Goal: Task Accomplishment & Management: Complete application form

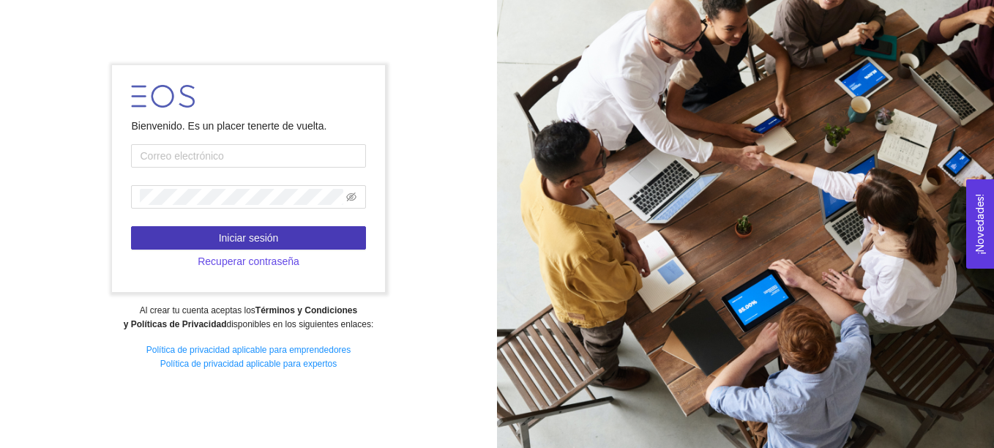
type input "adrian10.jad@gmail.com"
click at [244, 230] on span "Iniciar sesión" at bounding box center [249, 238] width 60 height 16
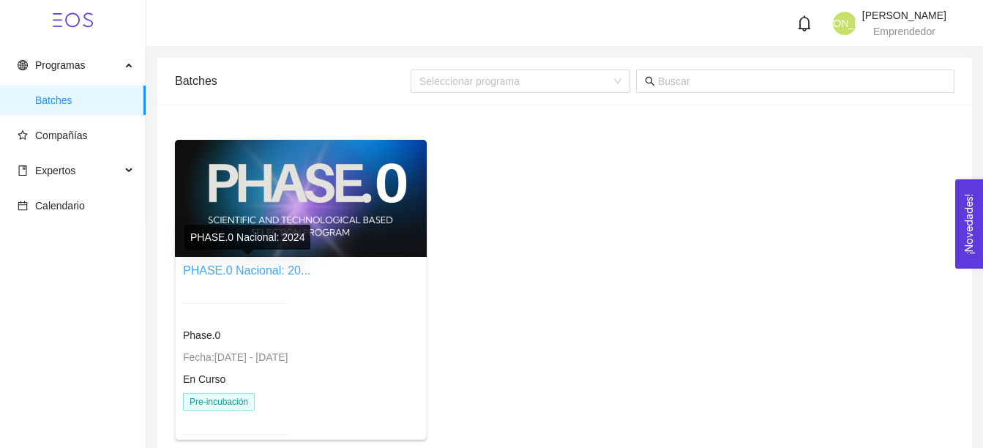
click at [253, 270] on link "PHASE.0 Nacional: 20..." at bounding box center [246, 270] width 127 height 12
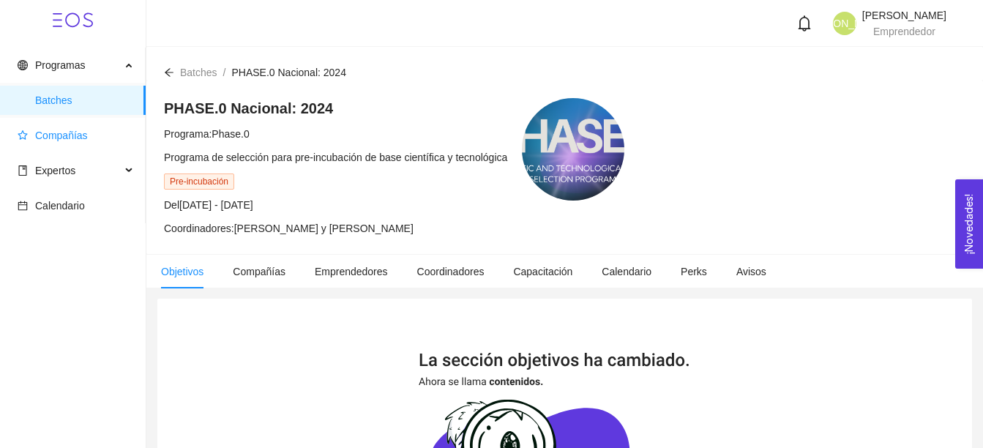
click at [72, 139] on span "Compañías" at bounding box center [61, 136] width 53 height 12
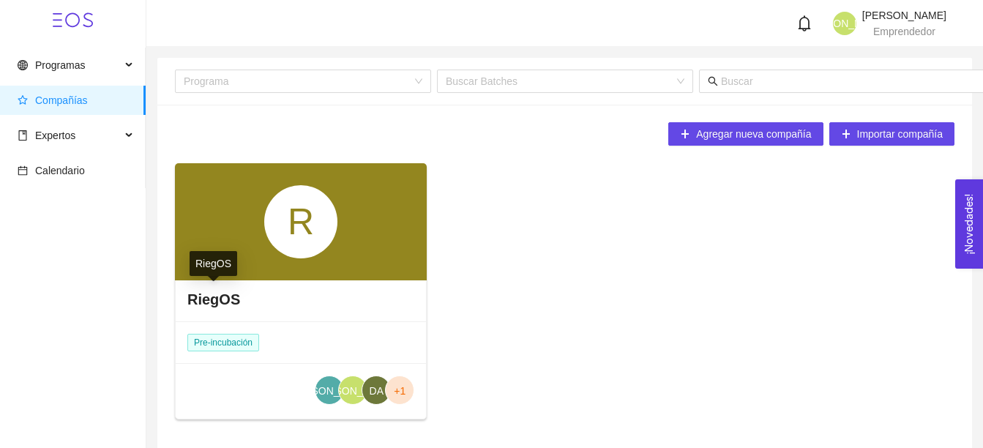
click at [210, 299] on h4 "RiegOS" at bounding box center [213, 299] width 53 height 21
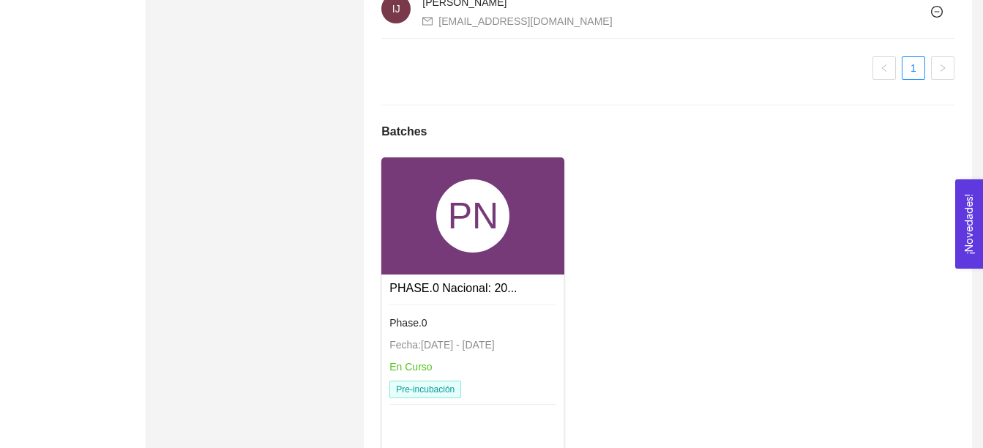
scroll to position [1177, 0]
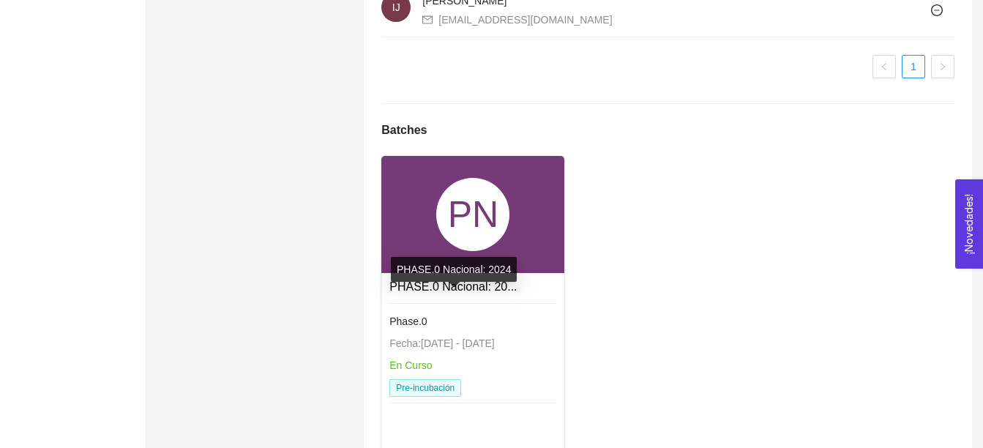
click at [401, 293] on link "PHASE.0 Nacional: 20..." at bounding box center [453, 286] width 127 height 12
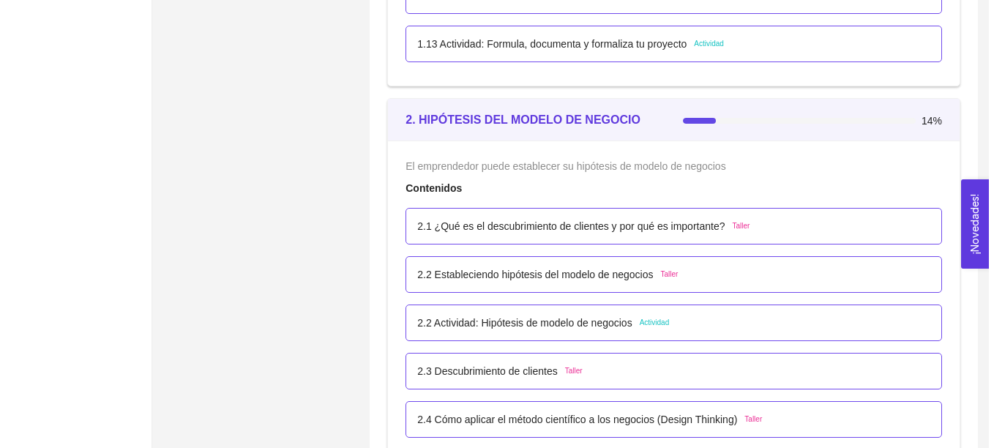
scroll to position [1320, 0]
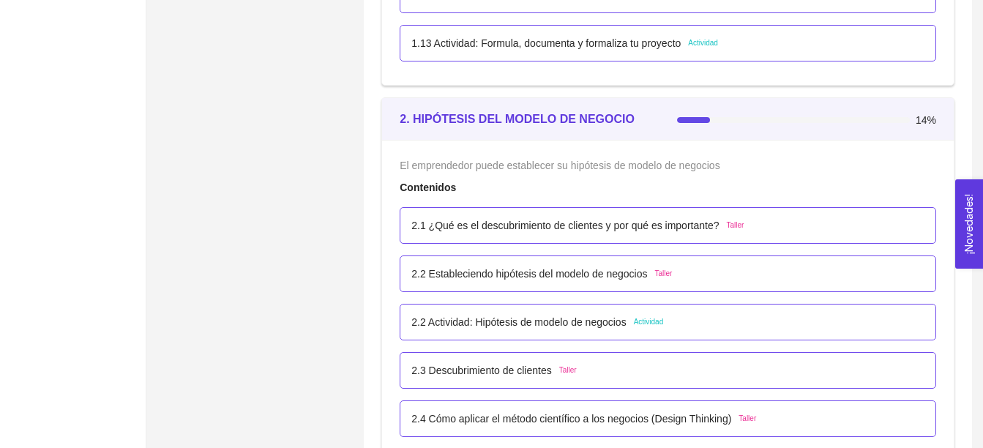
click at [513, 223] on p "2.1 ¿Qué es el descubrimiento de clientes y por qué es importante?" at bounding box center [566, 225] width 308 height 16
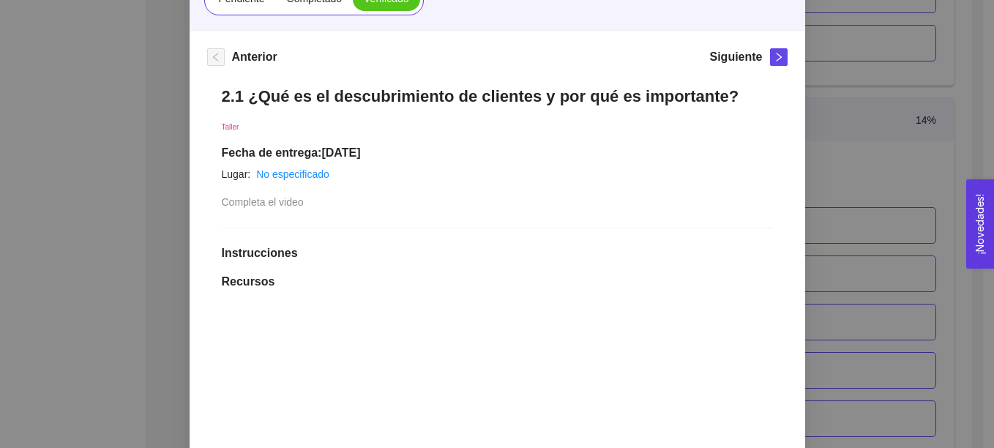
scroll to position [171, 0]
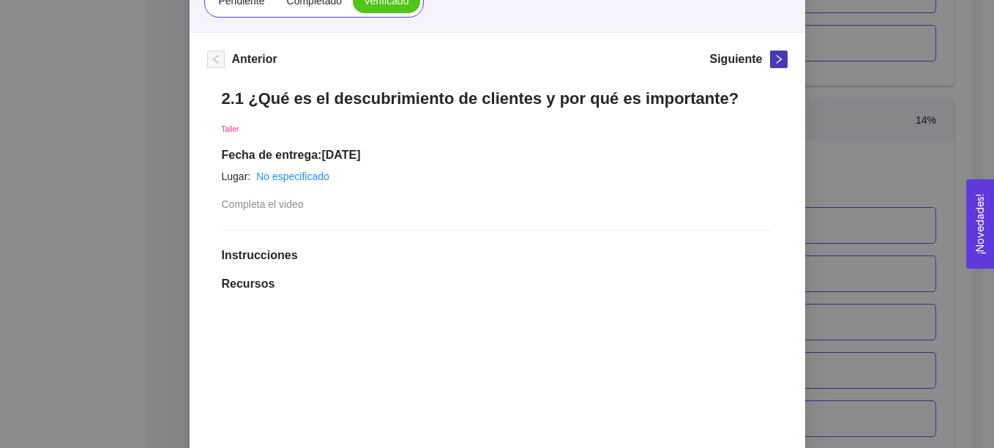
click at [774, 60] on icon "right" at bounding box center [779, 59] width 10 height 10
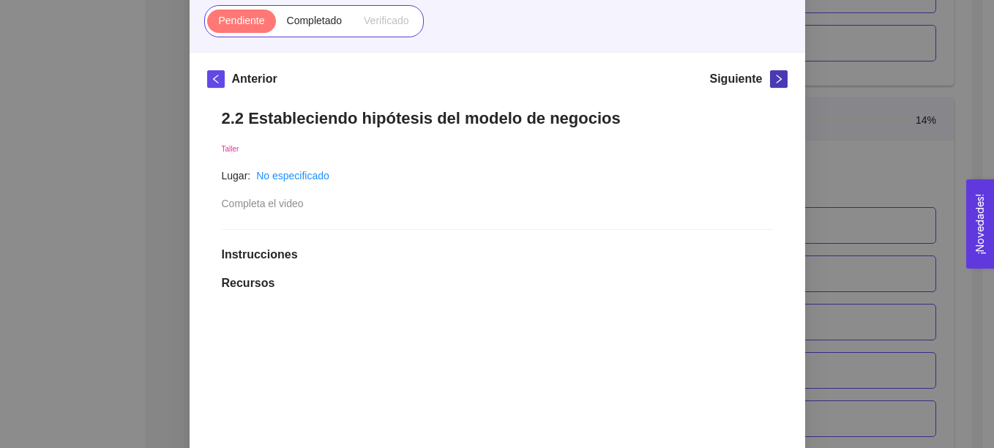
scroll to position [132, 0]
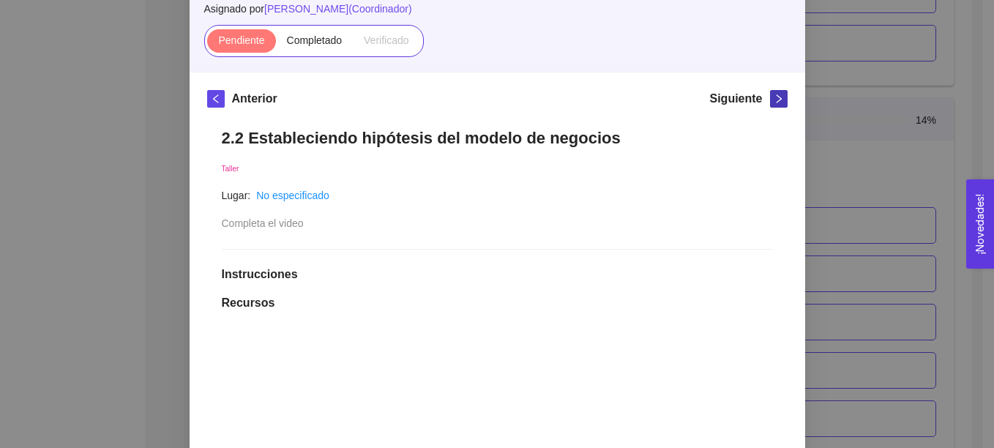
click at [774, 94] on icon "right" at bounding box center [779, 99] width 10 height 10
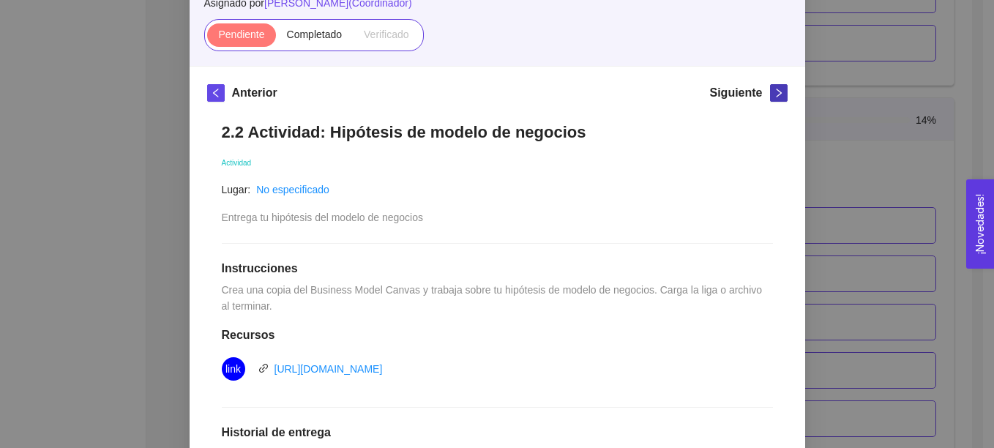
scroll to position [0, 0]
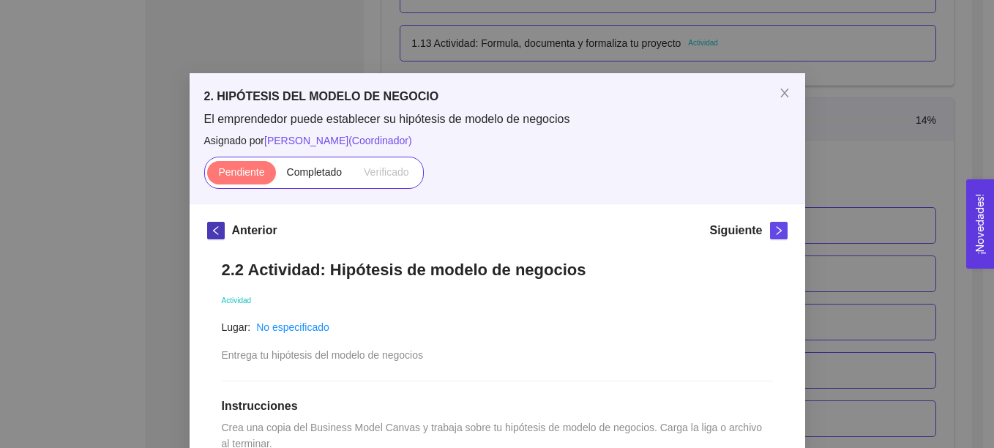
click at [209, 236] on button "button" at bounding box center [216, 231] width 18 height 18
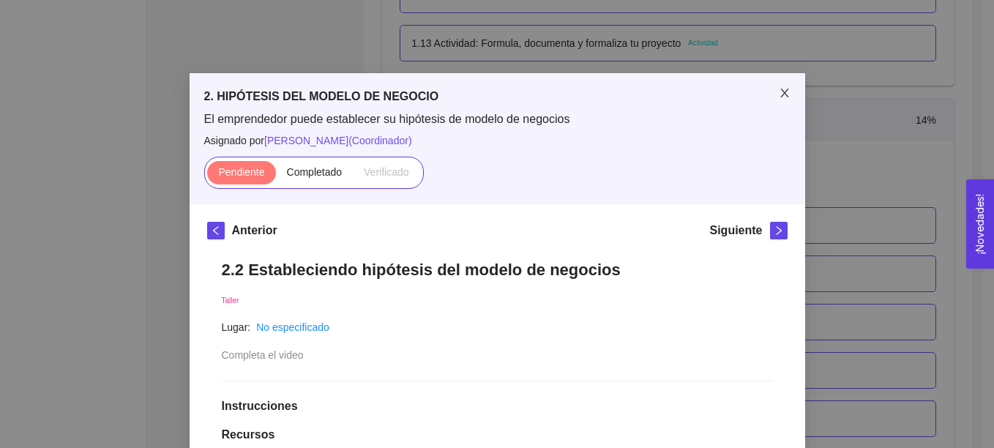
click at [780, 89] on icon "close" at bounding box center [785, 93] width 12 height 12
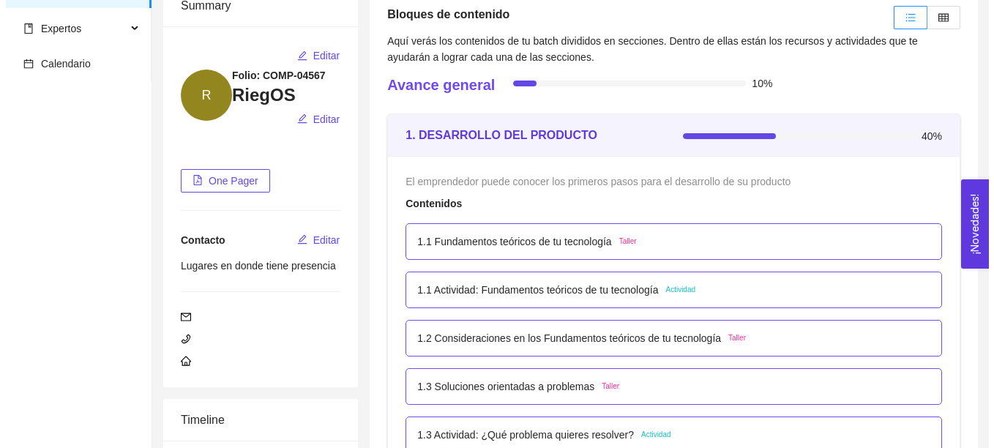
scroll to position [113, 0]
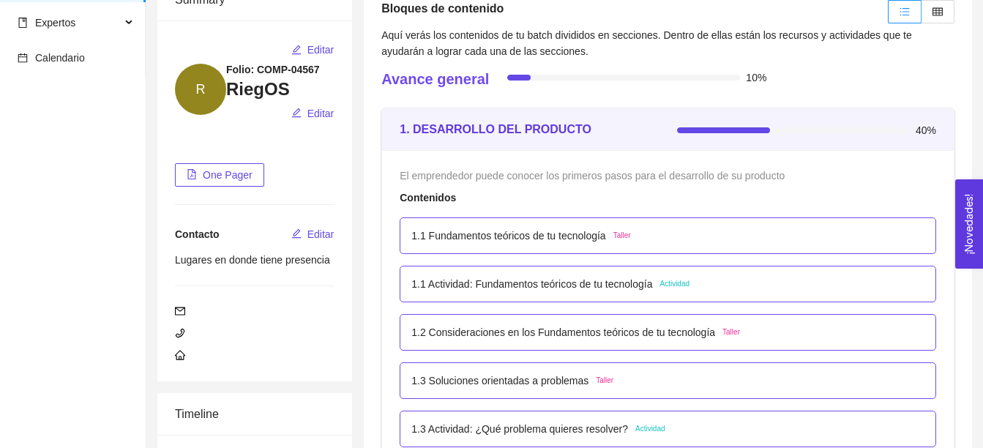
click at [732, 275] on div "1.1 Actividad: Fundamentos teóricos de tu tecnología Actividad" at bounding box center [668, 284] width 537 height 37
click at [630, 286] on p "1.1 Actividad: Fundamentos teóricos de tu tecnología" at bounding box center [532, 284] width 241 height 16
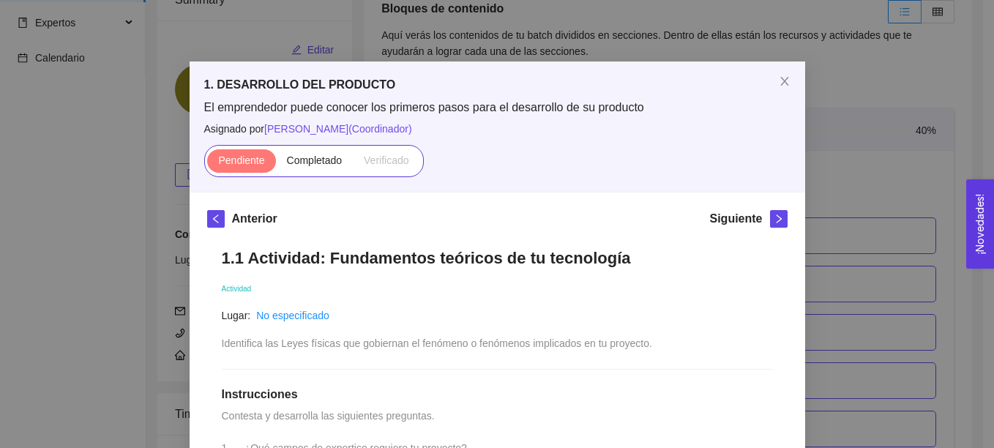
scroll to position [0, 0]
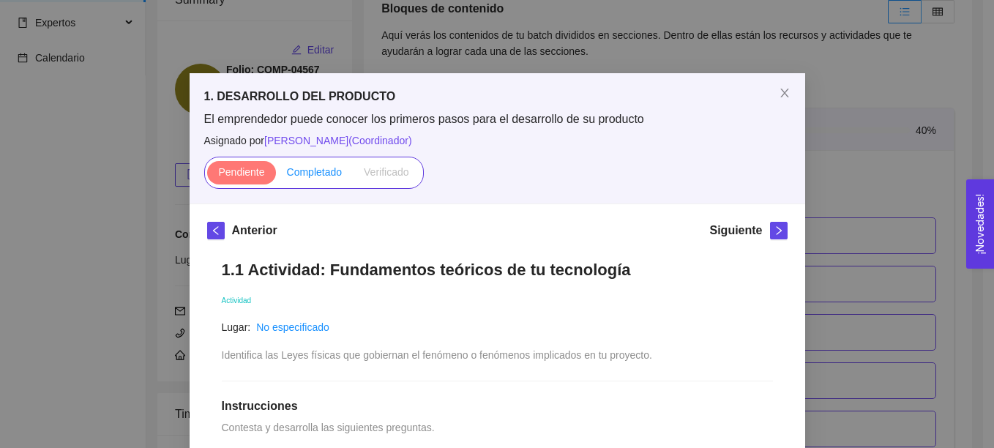
click at [308, 166] on span "Completado" at bounding box center [315, 172] width 56 height 12
click at [276, 176] on input "Completado" at bounding box center [276, 176] width 0 height 0
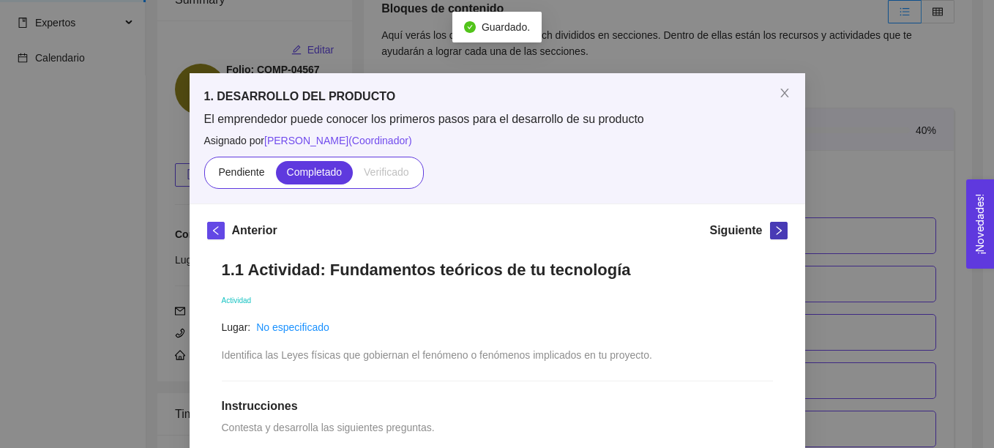
click at [775, 232] on icon "right" at bounding box center [779, 231] width 10 height 10
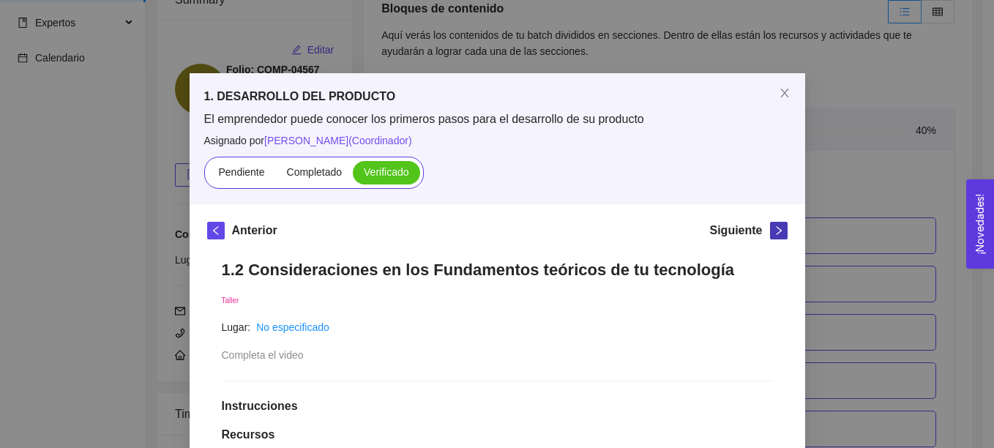
click at [776, 233] on icon "right" at bounding box center [778, 230] width 5 height 9
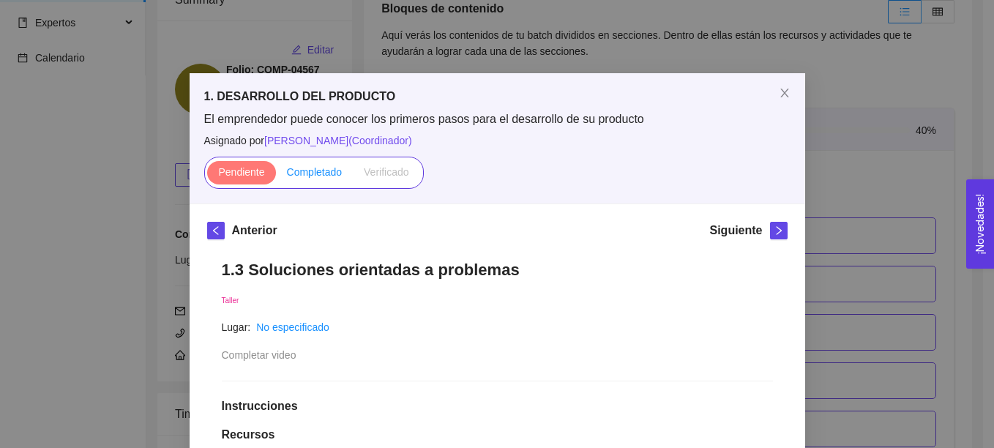
click at [315, 173] on span "Completado" at bounding box center [315, 172] width 56 height 12
click at [276, 176] on input "Completado" at bounding box center [276, 176] width 0 height 0
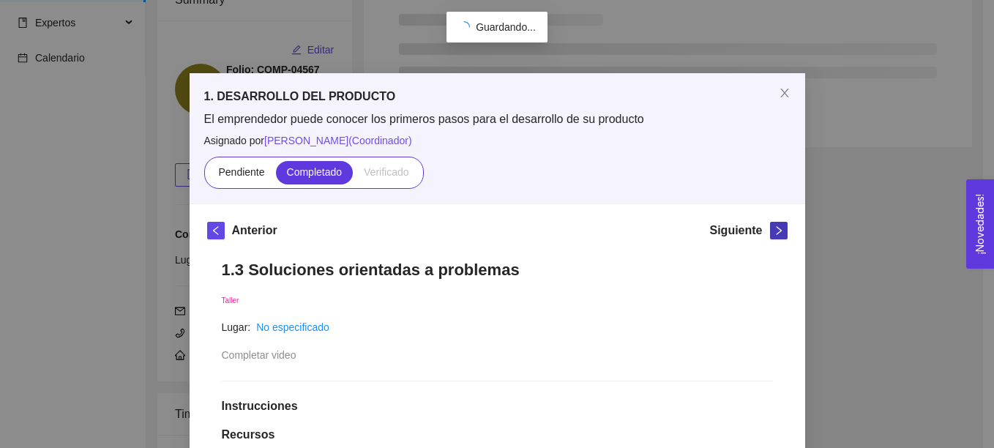
click at [774, 234] on icon "right" at bounding box center [779, 231] width 10 height 10
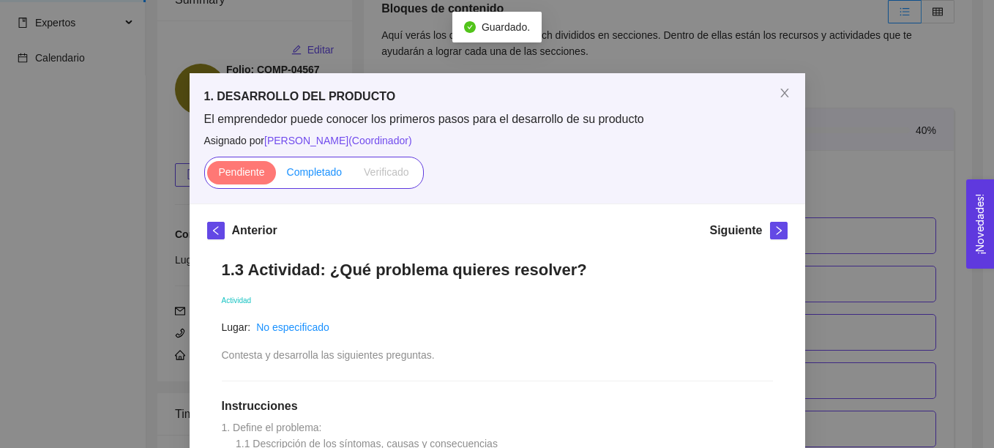
click at [306, 169] on span "Completado" at bounding box center [315, 172] width 56 height 12
click at [276, 176] on input "Completado" at bounding box center [276, 176] width 0 height 0
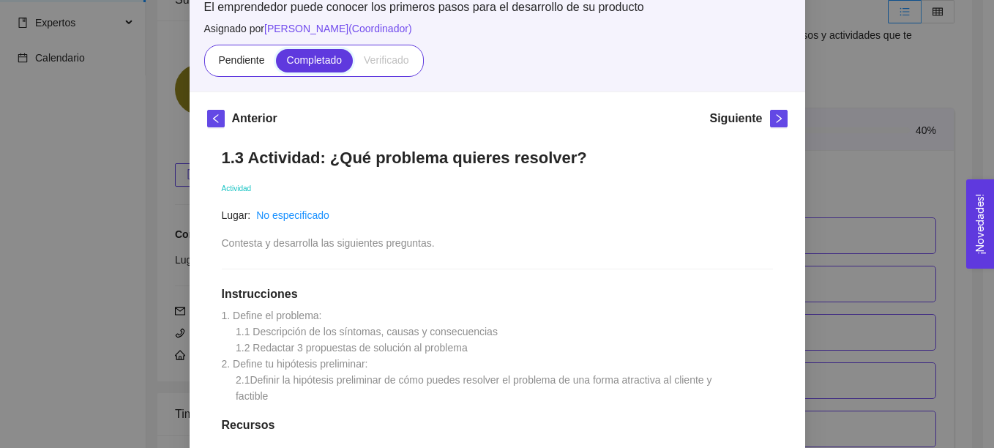
scroll to position [113, 0]
click at [239, 62] on span "Pendiente" at bounding box center [241, 59] width 46 height 12
click at [207, 63] on input "Pendiente" at bounding box center [207, 63] width 0 height 0
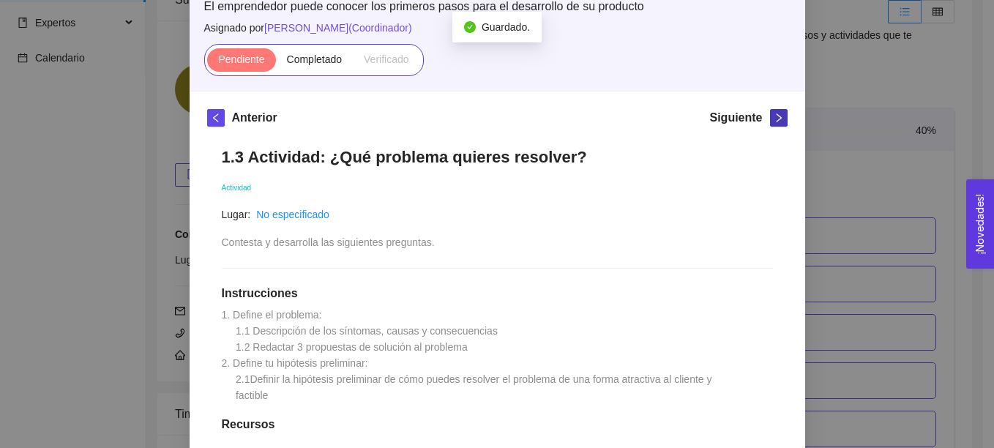
click at [777, 122] on icon "right" at bounding box center [779, 118] width 10 height 10
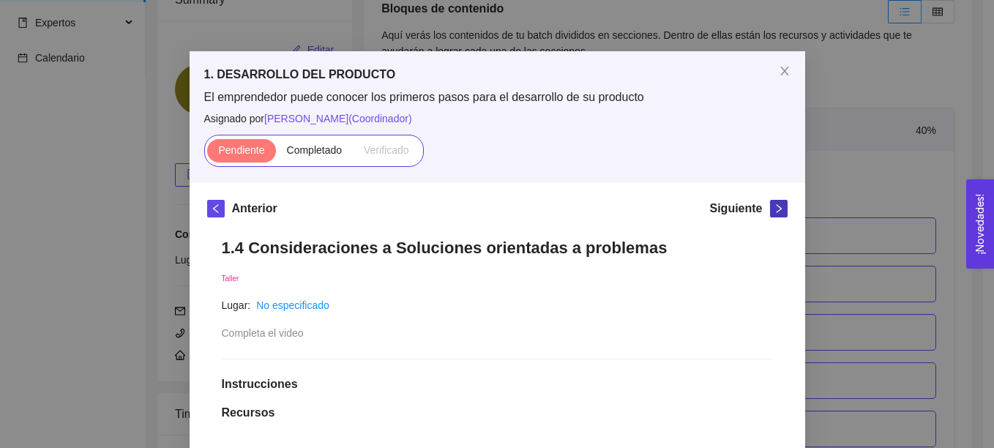
scroll to position [0, 0]
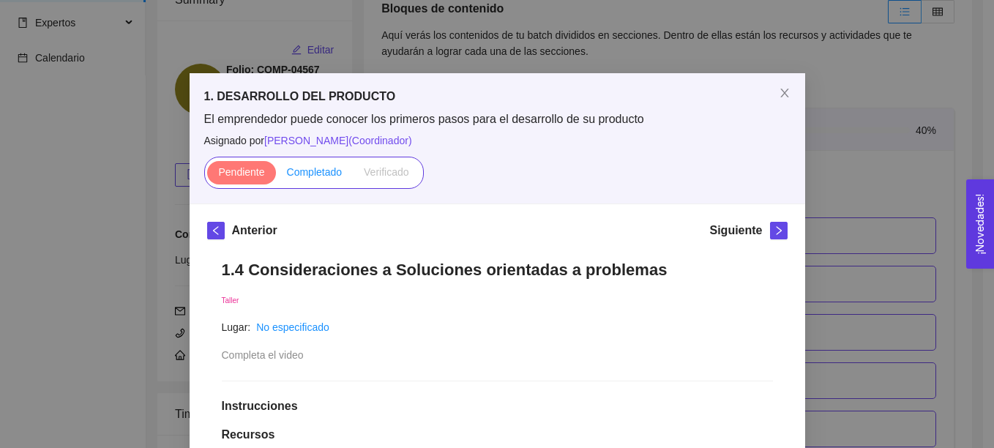
click at [303, 176] on span "Completado" at bounding box center [315, 172] width 56 height 12
click at [276, 176] on input "Completado" at bounding box center [276, 176] width 0 height 0
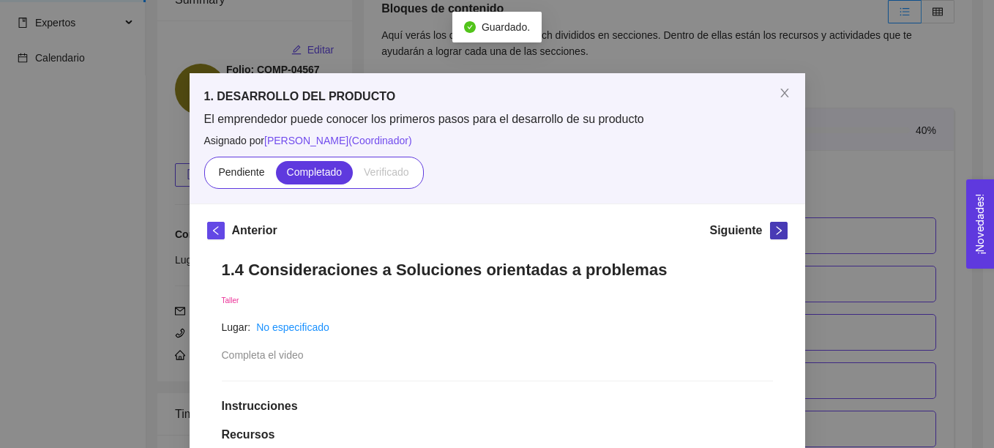
click at [777, 235] on icon "right" at bounding box center [779, 231] width 10 height 10
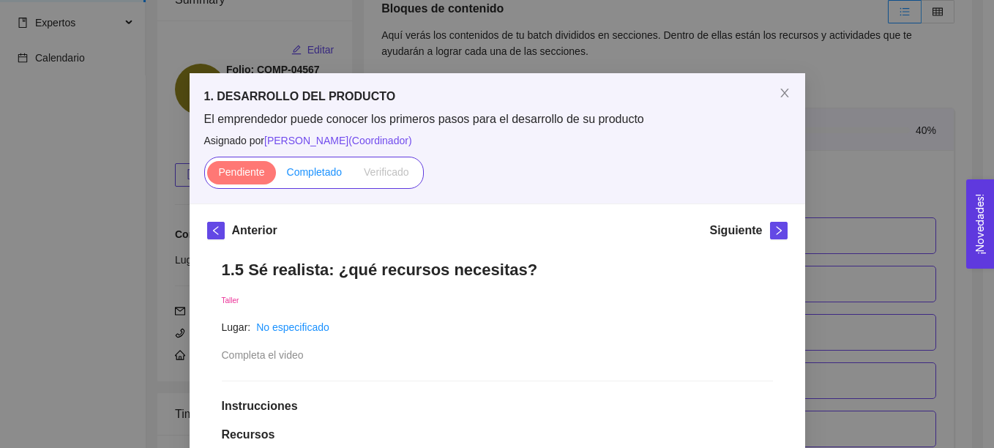
click at [308, 179] on label "Completado" at bounding box center [315, 172] width 78 height 23
click at [276, 176] on input "Completado" at bounding box center [276, 176] width 0 height 0
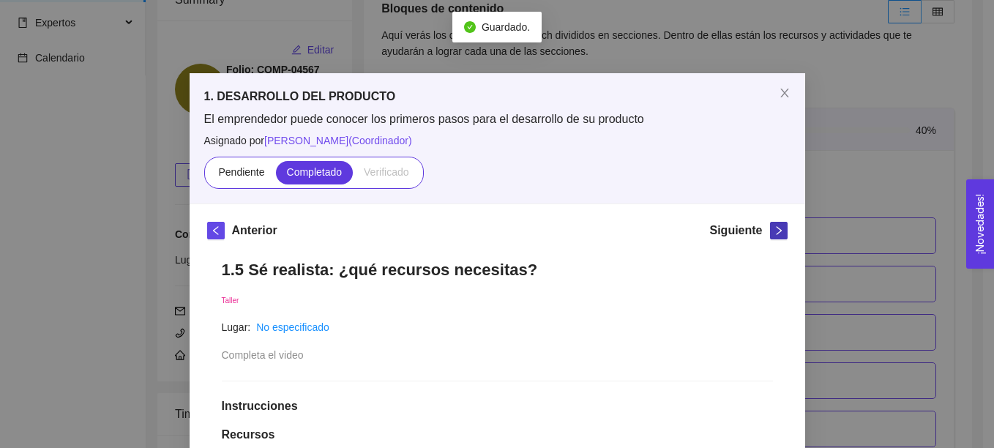
click at [774, 230] on icon "right" at bounding box center [779, 231] width 10 height 10
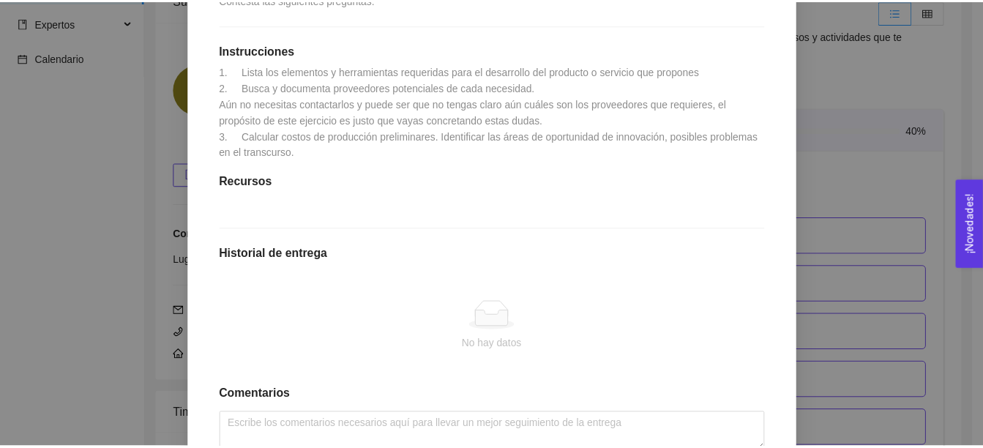
scroll to position [357, 0]
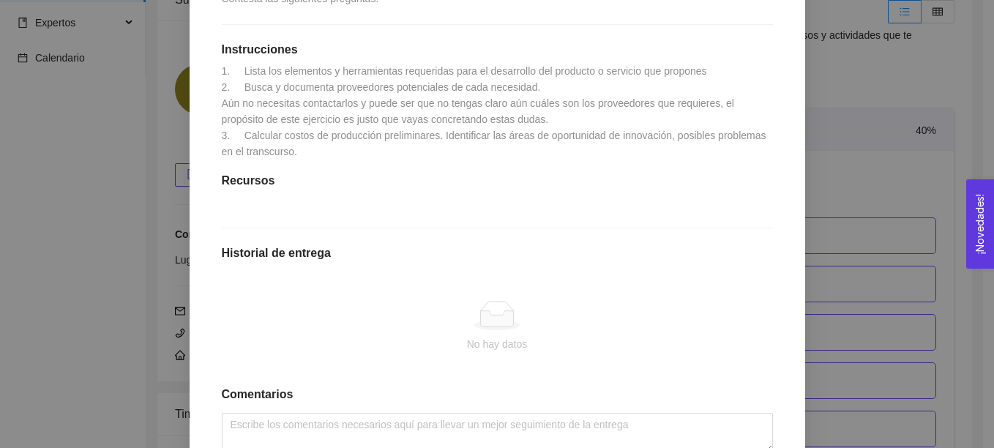
click at [882, 202] on div "1. DESARROLLO DEL PRODUCTO El emprendedor puede conocer los primeros pasos para…" at bounding box center [497, 224] width 994 height 448
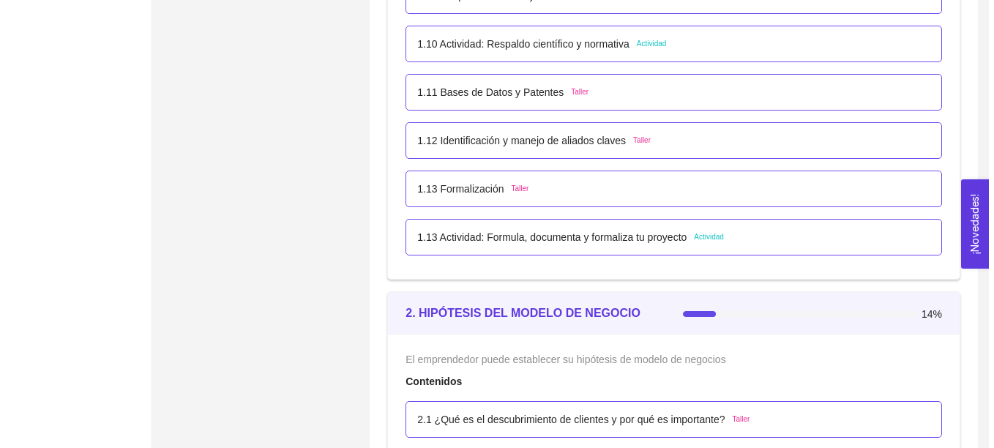
scroll to position [1127, 0]
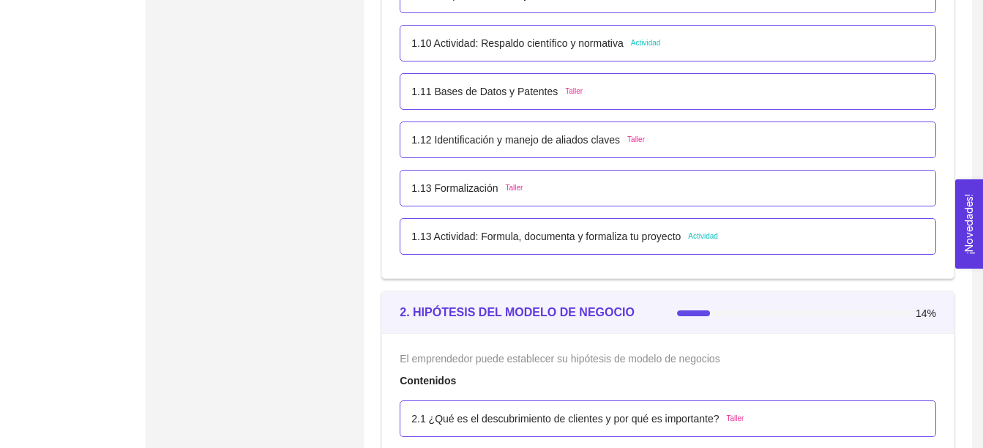
click at [461, 191] on p "1.13 Formalización" at bounding box center [455, 188] width 86 height 16
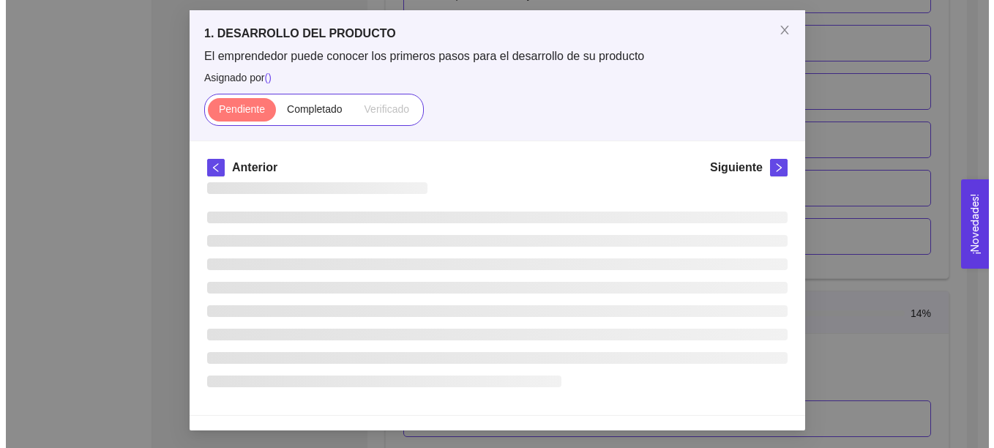
scroll to position [0, 0]
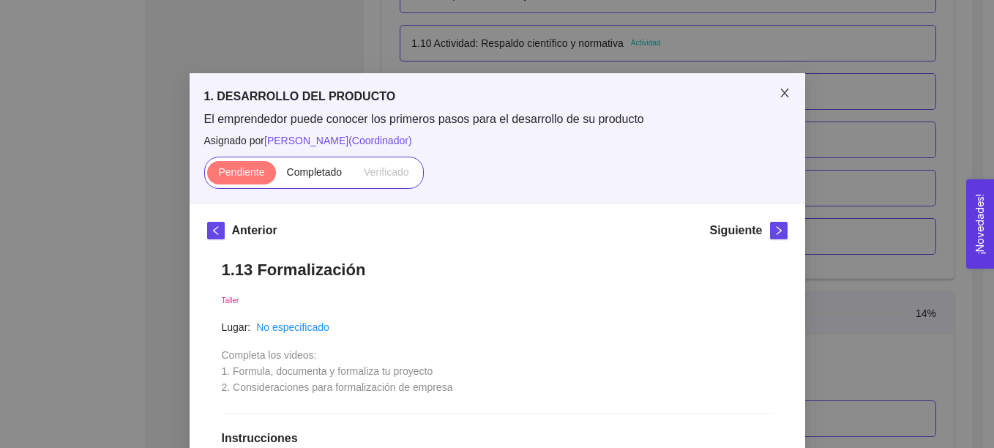
click at [779, 99] on icon "close" at bounding box center [785, 93] width 12 height 12
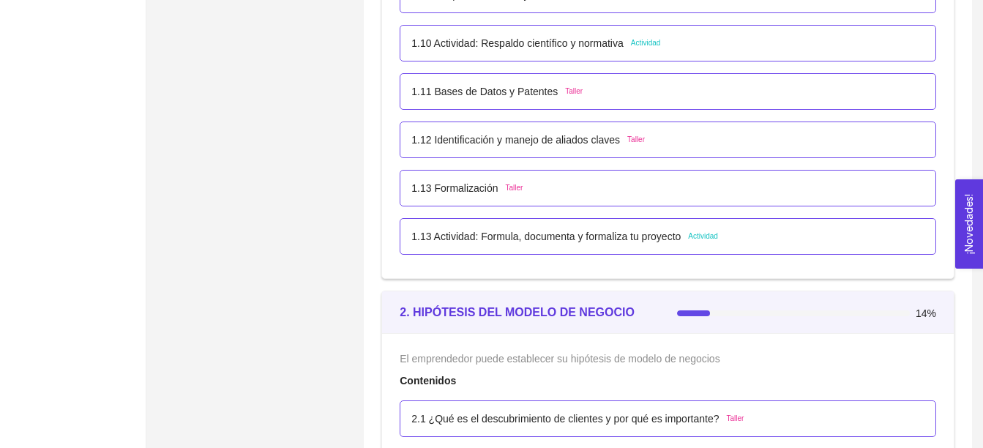
click at [523, 242] on p "1.13 Actividad: Formula, documenta y formaliza tu proyecto" at bounding box center [546, 236] width 269 height 16
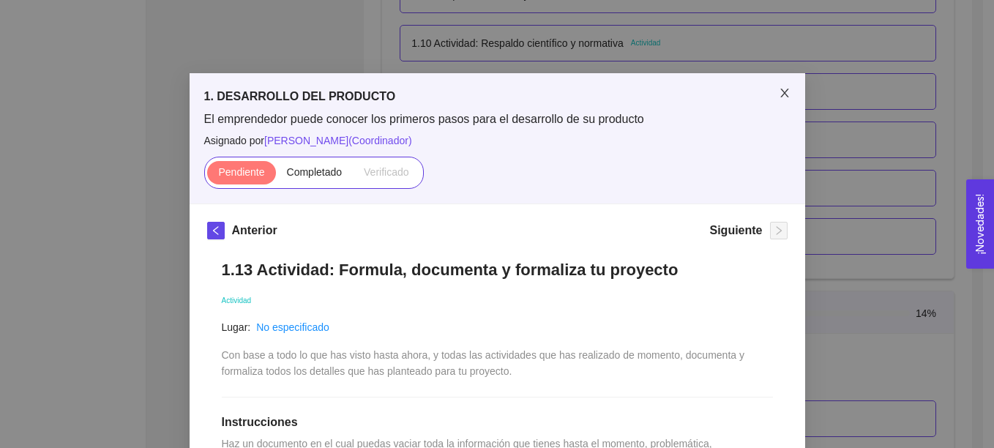
click at [783, 92] on icon "close" at bounding box center [785, 93] width 12 height 12
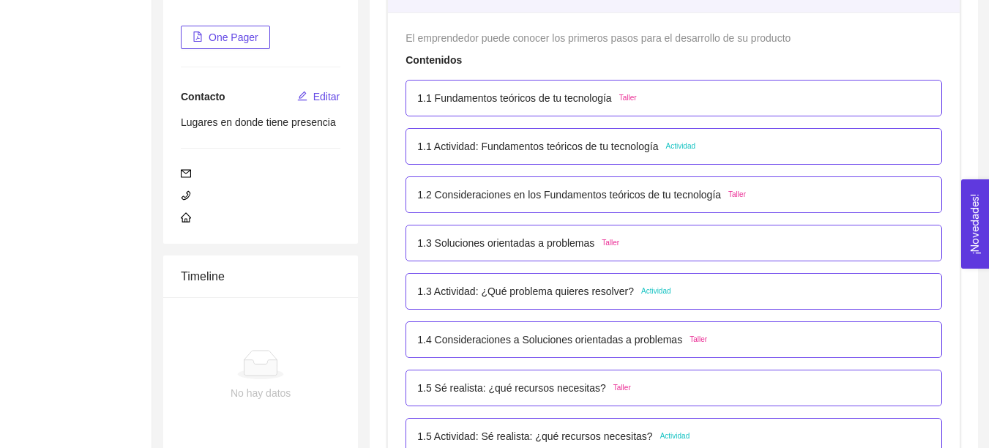
scroll to position [255, 0]
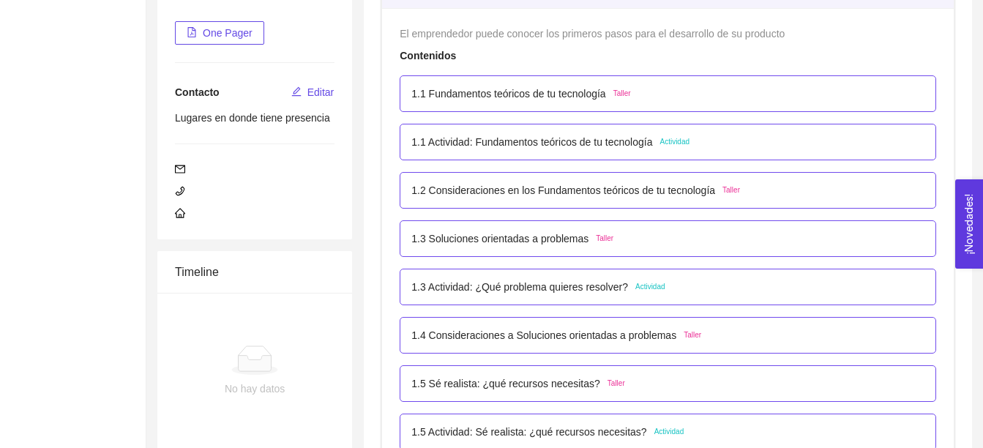
click at [543, 144] on p "1.1 Actividad: Fundamentos teóricos de tu tecnología" at bounding box center [532, 142] width 241 height 16
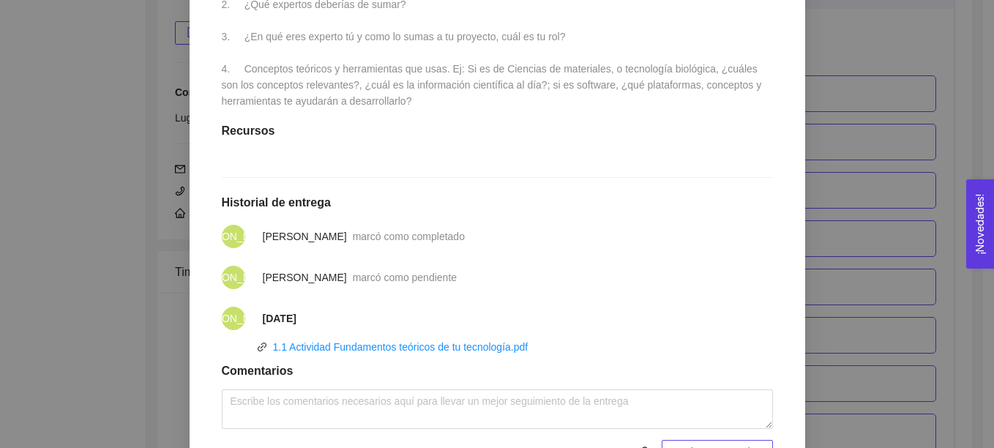
scroll to position [0, 0]
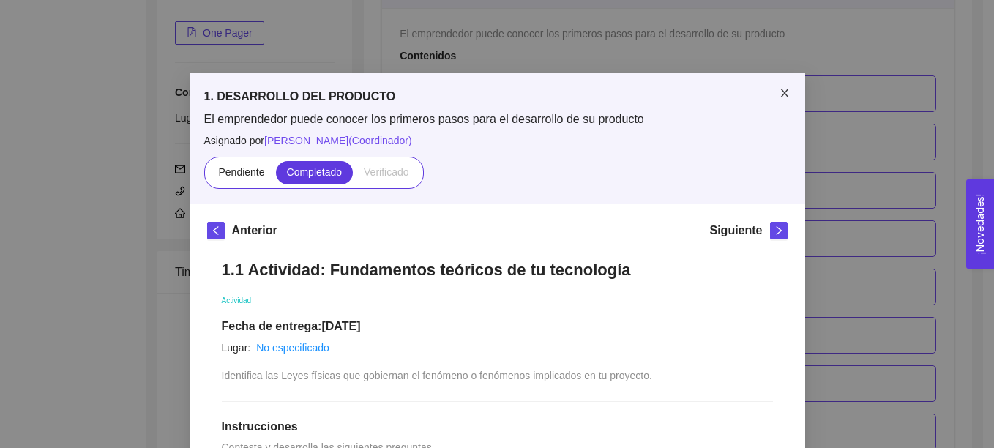
click at [779, 94] on icon "close" at bounding box center [785, 93] width 12 height 12
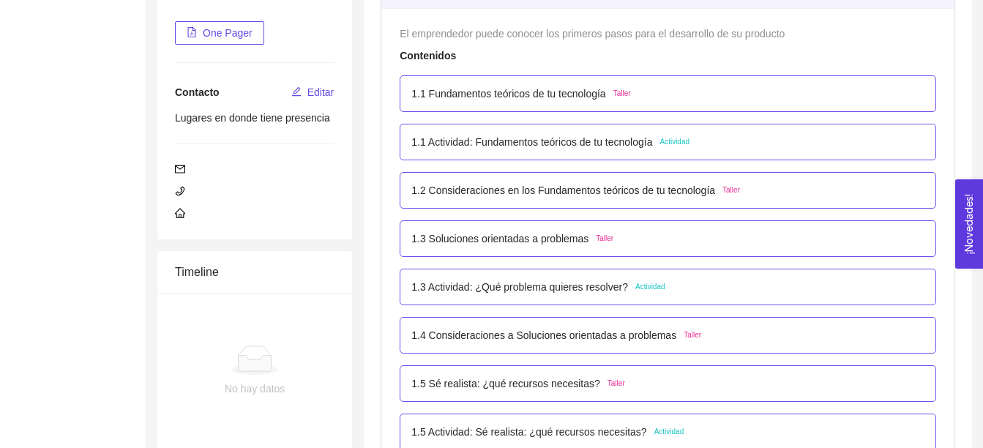
click at [576, 293] on p "1.3 Actividad: ¿Qué problema quieres resolver?" at bounding box center [520, 287] width 217 height 16
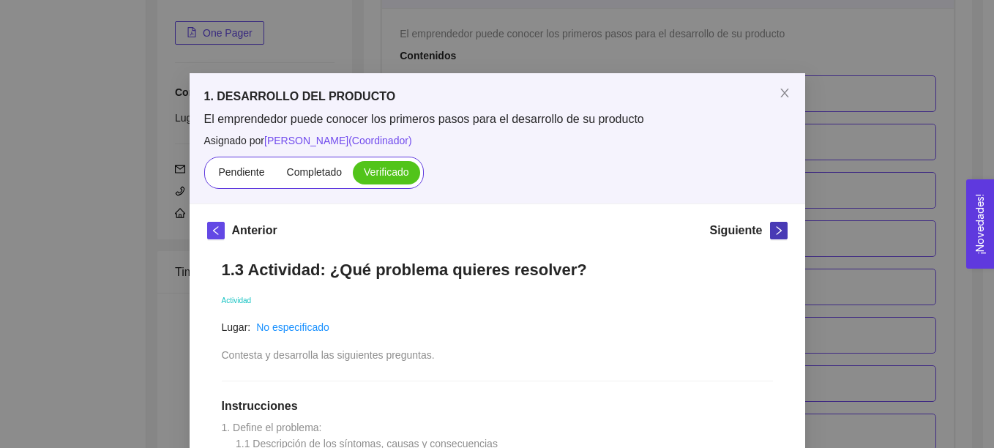
click at [774, 231] on icon "right" at bounding box center [779, 231] width 10 height 10
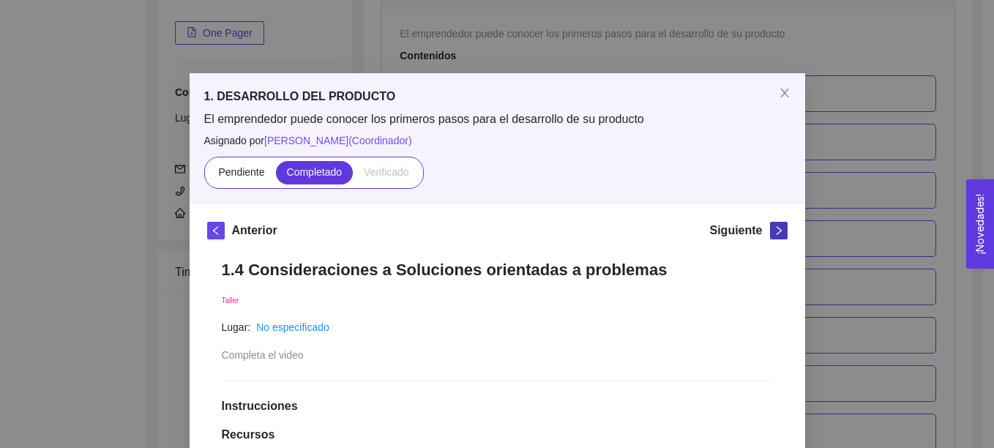
click at [771, 231] on span "right" at bounding box center [779, 231] width 16 height 10
click at [774, 231] on icon "right" at bounding box center [779, 231] width 10 height 10
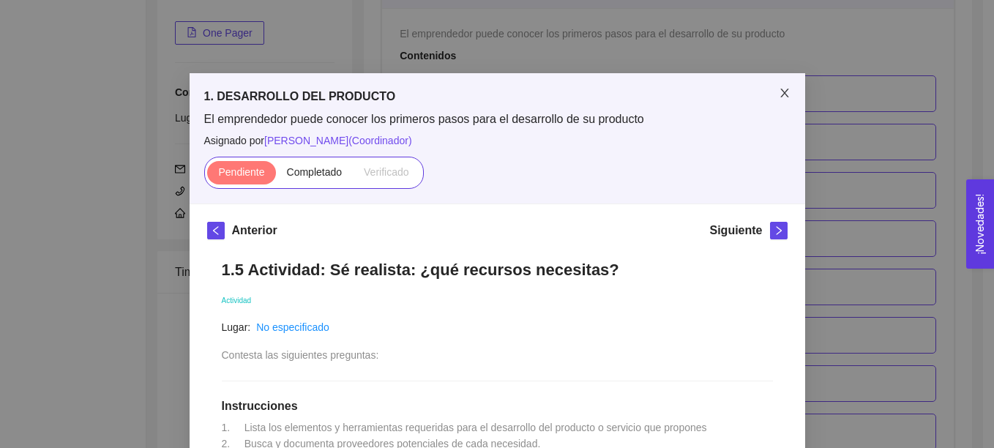
click at [779, 92] on icon "close" at bounding box center [785, 93] width 12 height 12
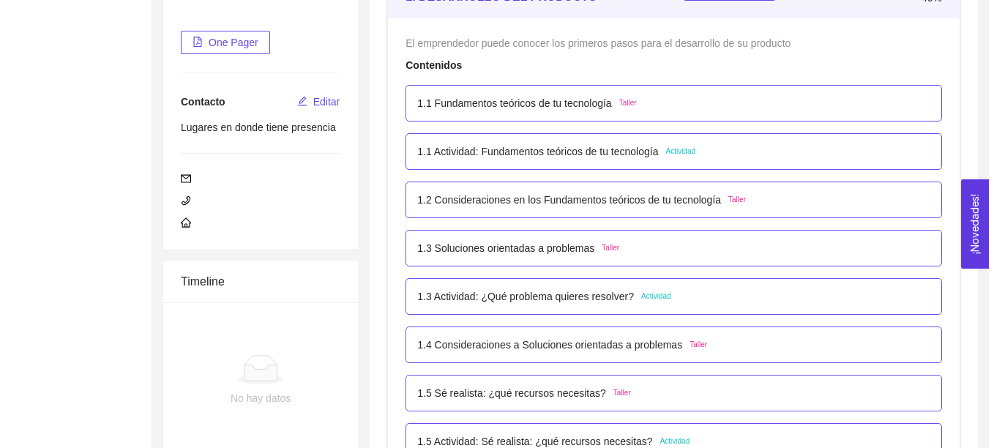
scroll to position [245, 0]
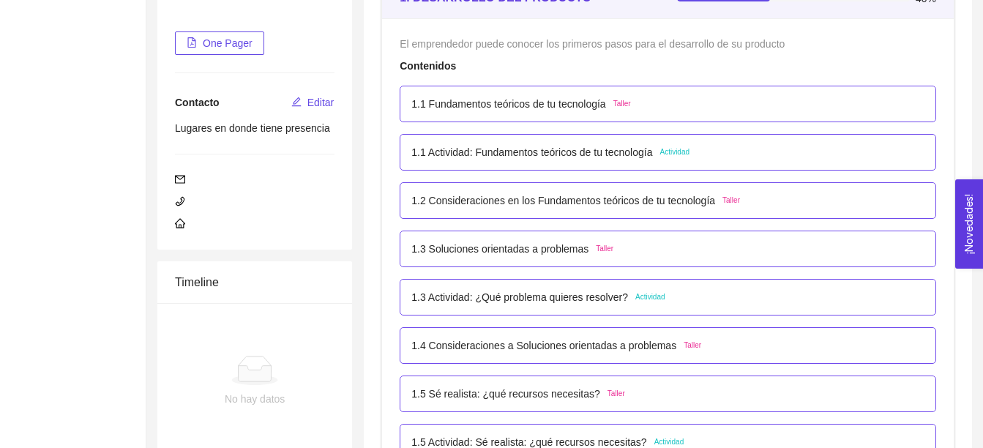
click at [556, 250] on p "1.3 Soluciones orientadas a problemas" at bounding box center [500, 249] width 177 height 16
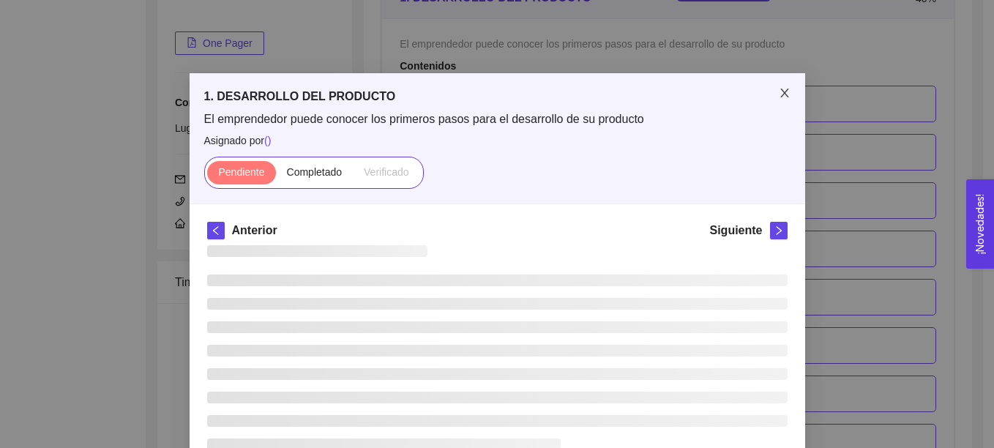
click at [780, 97] on icon "close" at bounding box center [785, 93] width 12 height 12
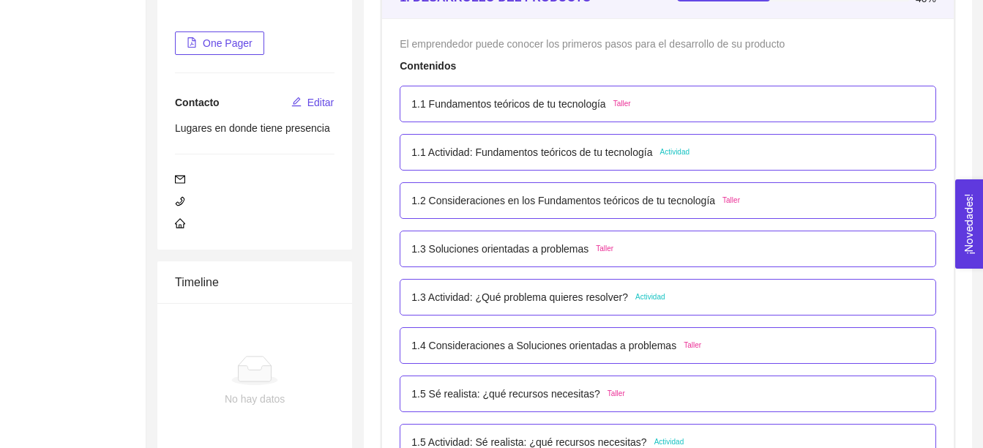
click at [589, 301] on p "1.3 Actividad: ¿Qué problema quieres resolver?" at bounding box center [520, 297] width 217 height 16
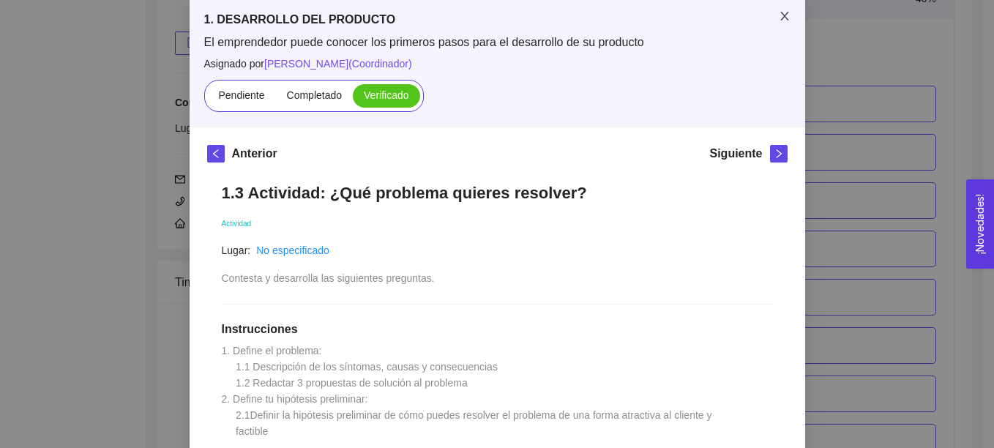
scroll to position [78, 0]
click at [775, 26] on span "Close" at bounding box center [784, 16] width 41 height 41
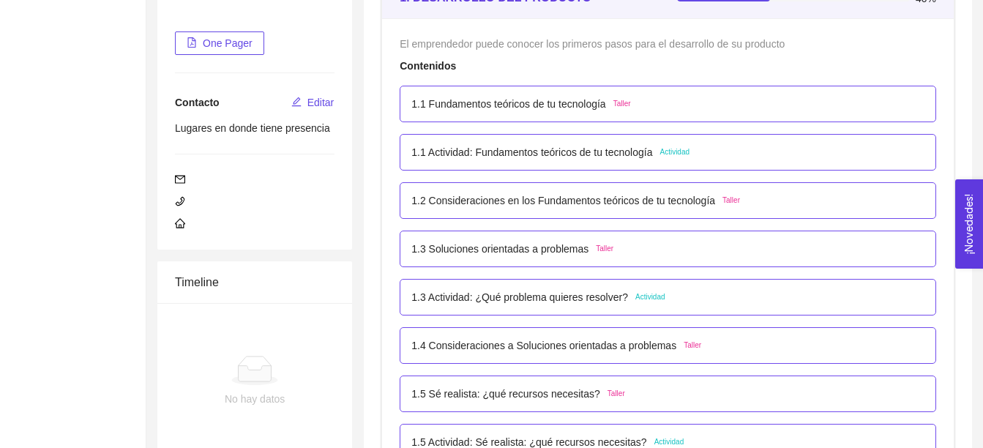
click at [588, 156] on p "1.1 Actividad: Fundamentos teóricos de tu tecnología" at bounding box center [532, 152] width 241 height 16
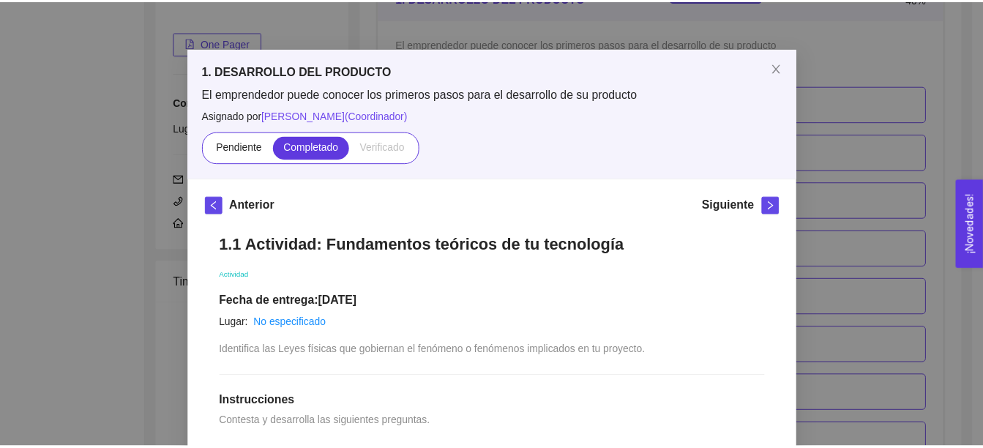
scroll to position [0, 0]
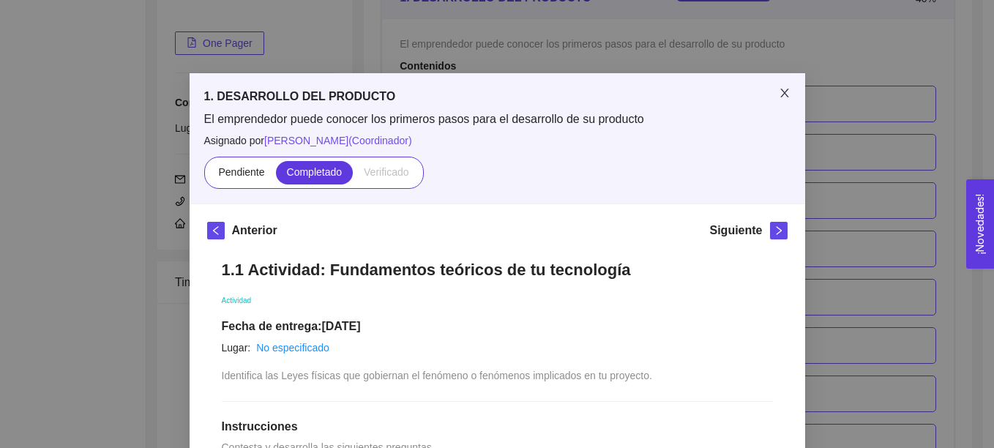
click at [778, 100] on span "Close" at bounding box center [784, 93] width 41 height 41
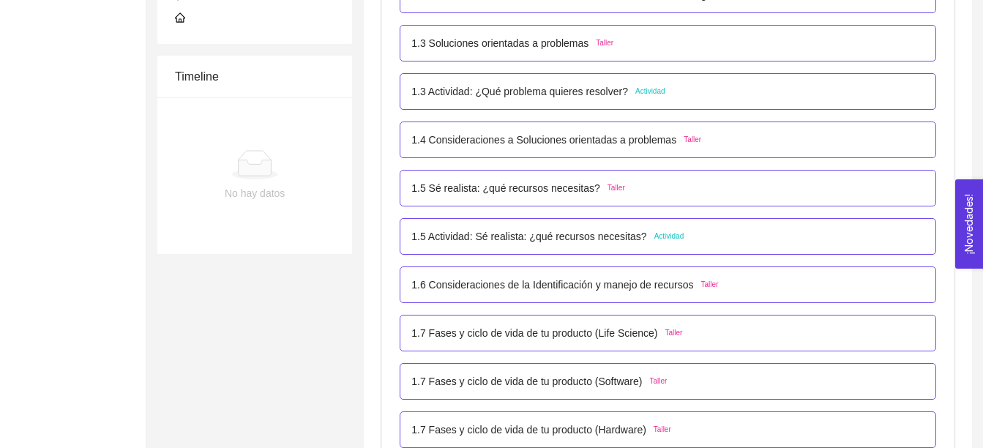
scroll to position [451, 0]
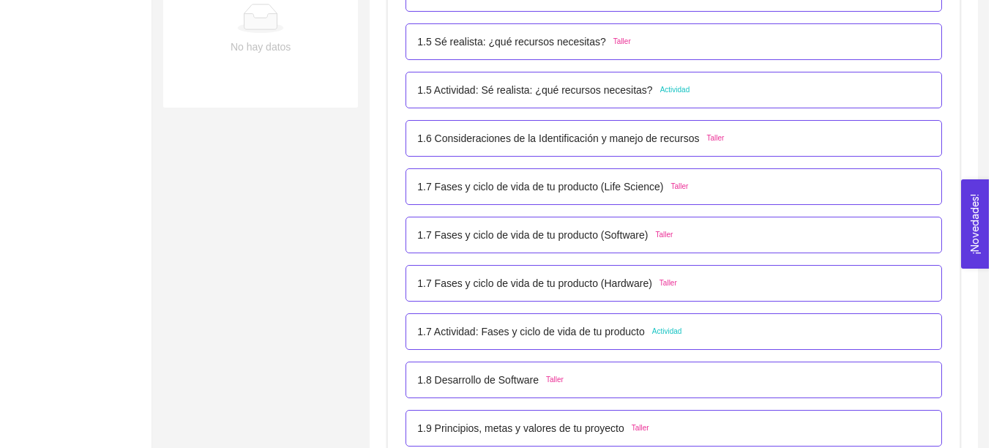
scroll to position [597, 0]
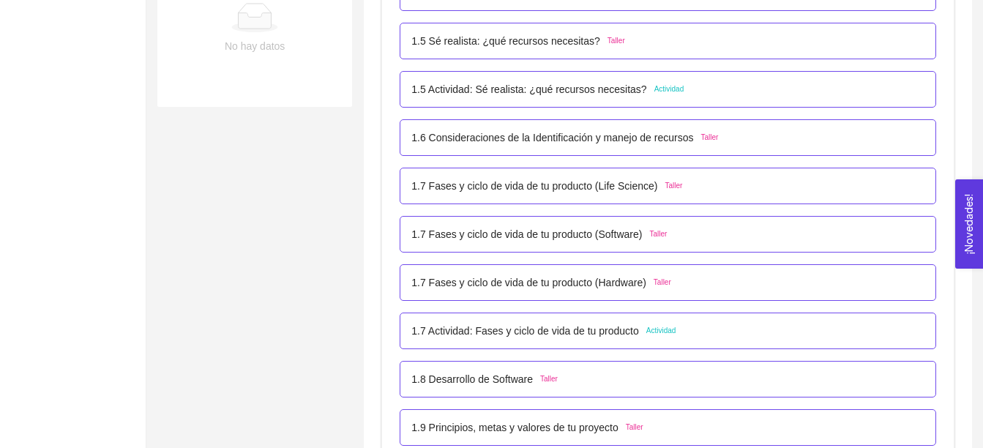
click at [556, 327] on p "1.7 Actividad: Fases y ciclo de vida de tu producto" at bounding box center [526, 331] width 228 height 16
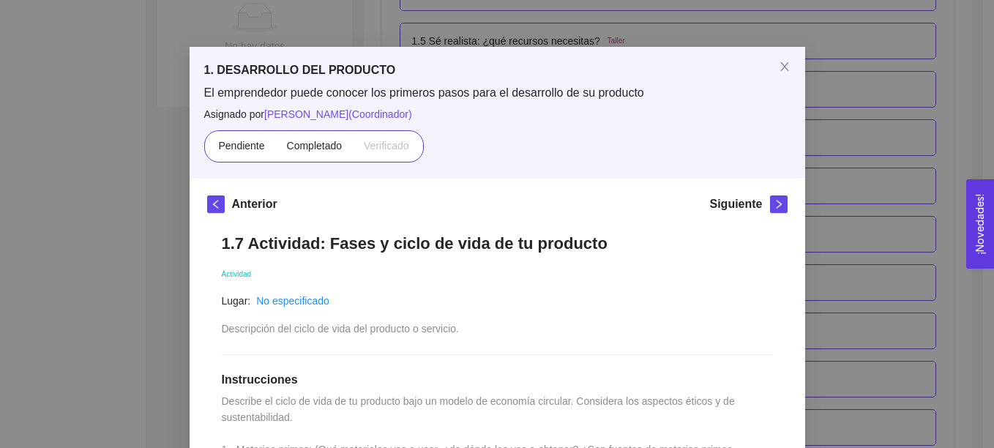
scroll to position [0, 0]
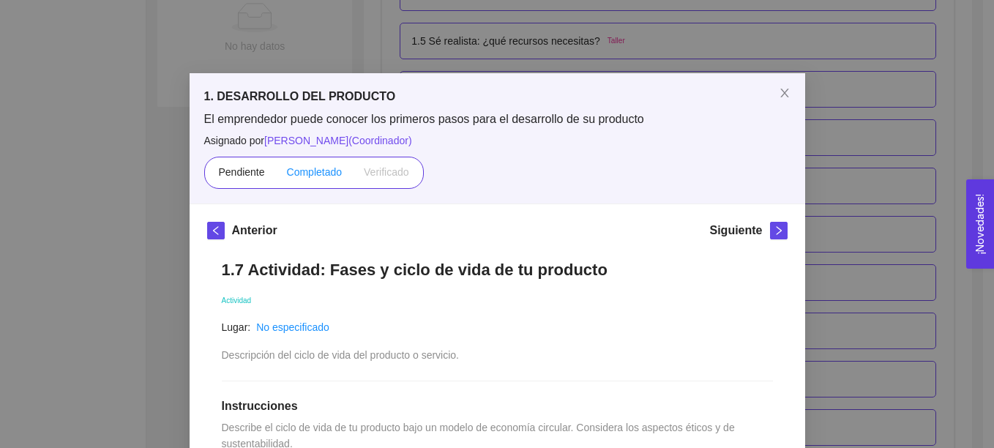
click at [312, 176] on span "Completado" at bounding box center [315, 172] width 56 height 12
click at [276, 176] on input "Completado" at bounding box center [276, 176] width 0 height 0
click at [779, 96] on icon "close" at bounding box center [785, 93] width 12 height 12
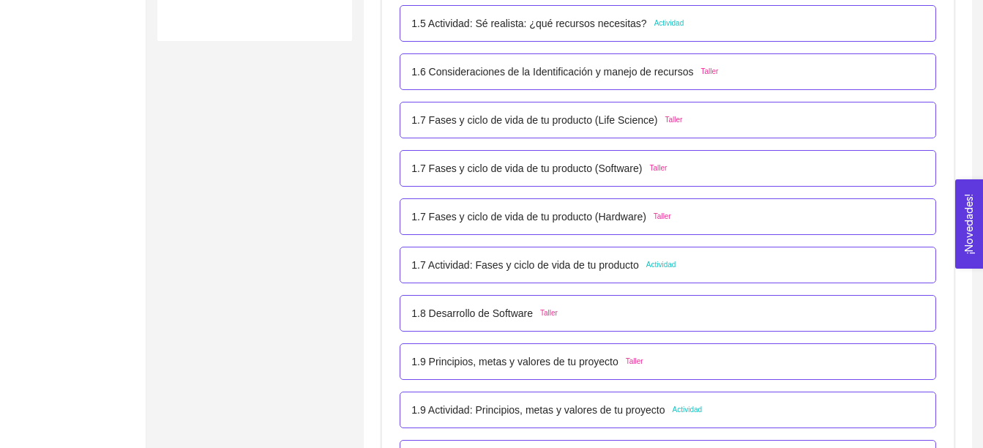
scroll to position [732, 0]
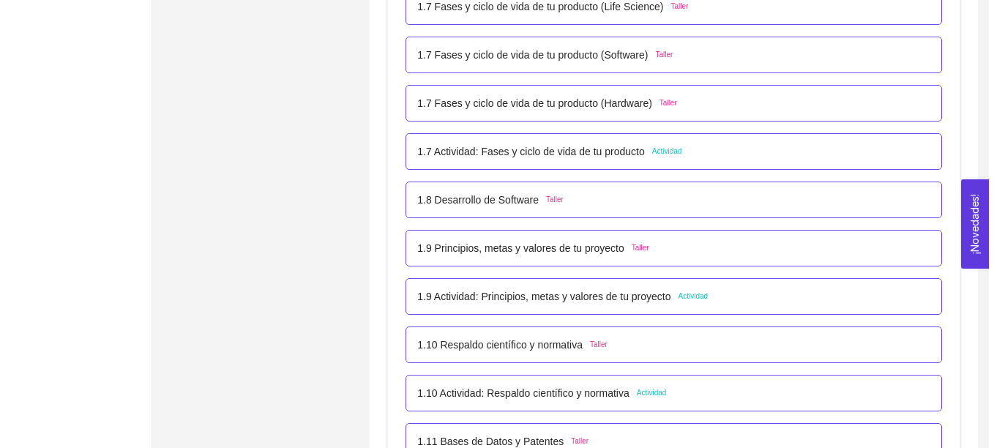
scroll to position [780, 0]
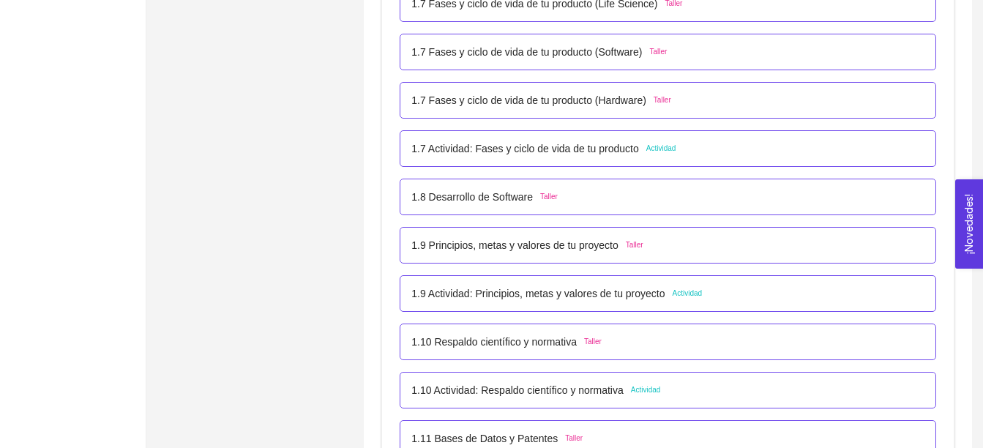
click at [537, 294] on p "1.9 Actividad: Principios, metas y valores de tu proyecto" at bounding box center [538, 294] width 253 height 16
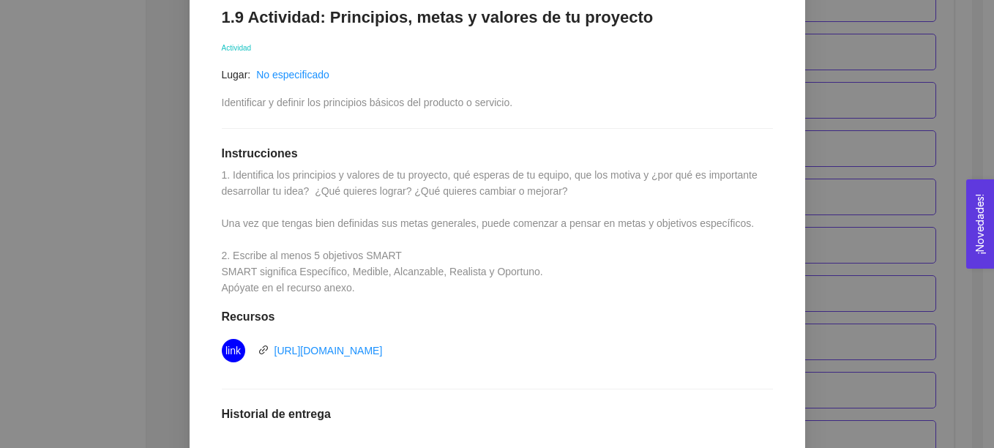
scroll to position [256, 0]
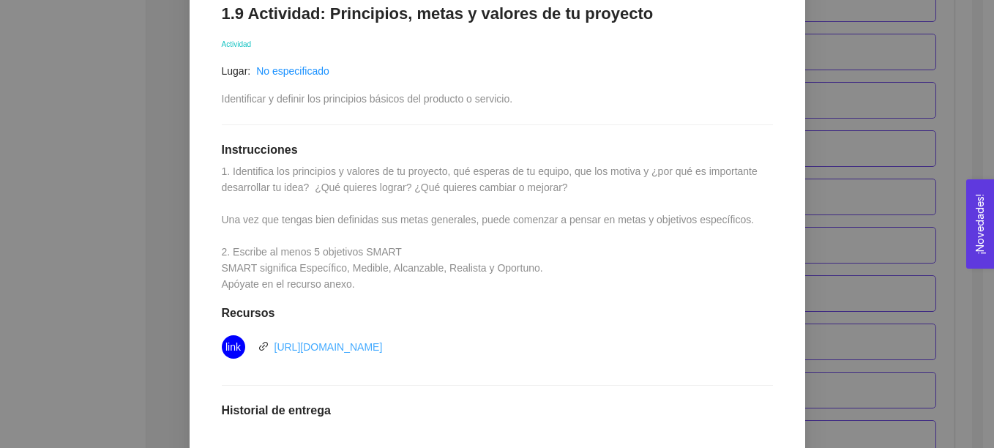
click at [383, 346] on link "https://asana.com/es/resources/smart-goals" at bounding box center [329, 347] width 108 height 12
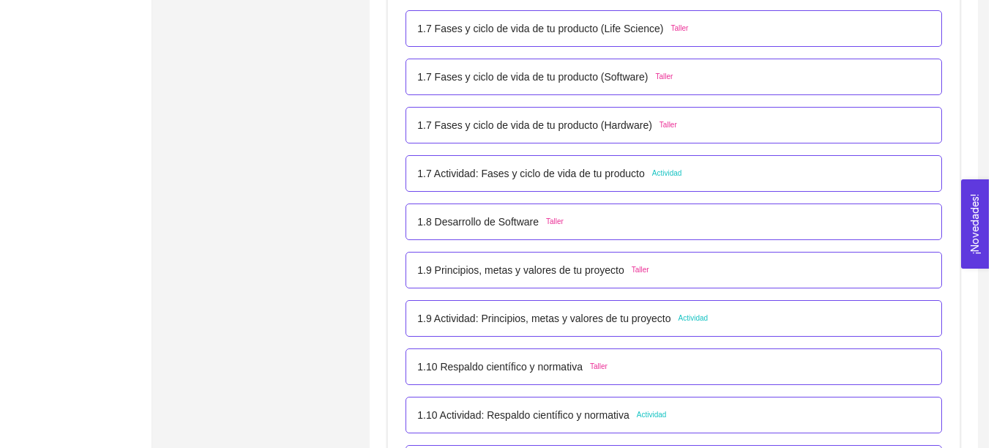
scroll to position [780, 0]
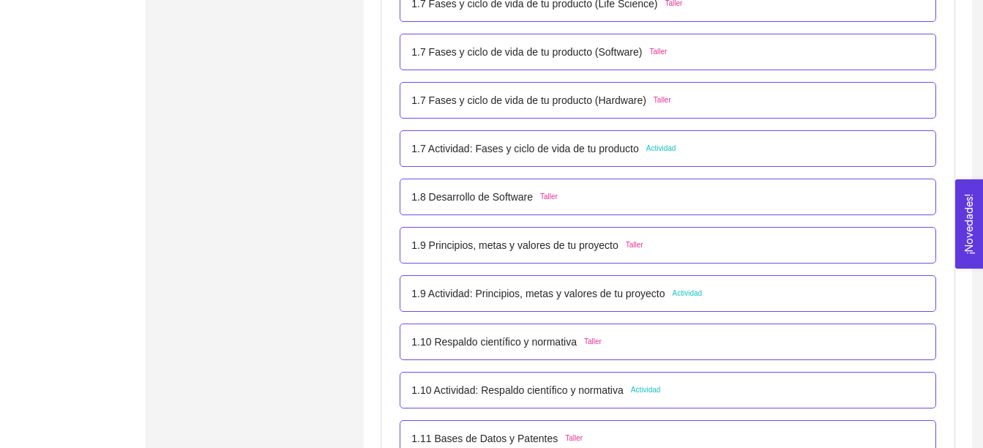
click at [525, 338] on p "1.10 Respaldo científico y normativa" at bounding box center [494, 342] width 165 height 16
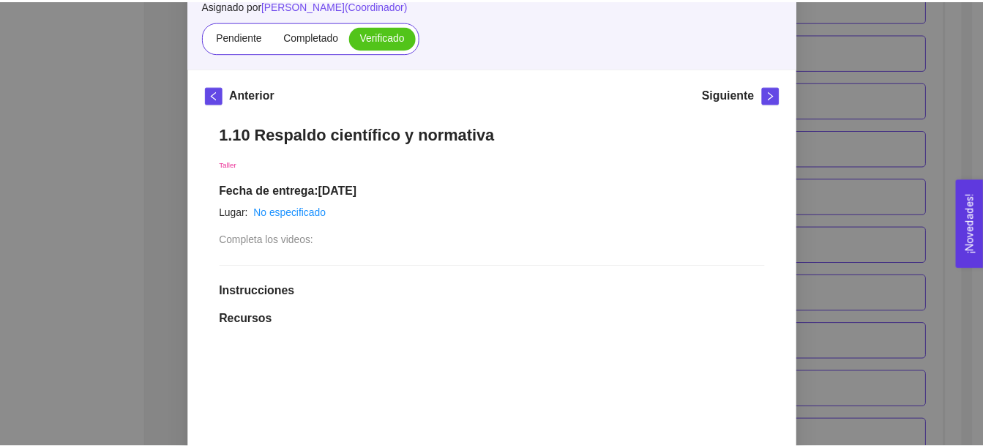
scroll to position [90, 0]
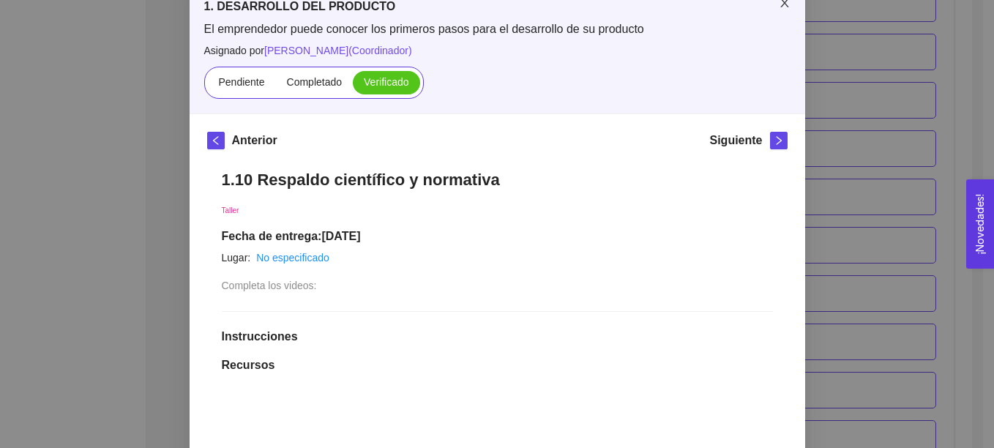
click at [781, 7] on icon "close" at bounding box center [785, 3] width 8 height 9
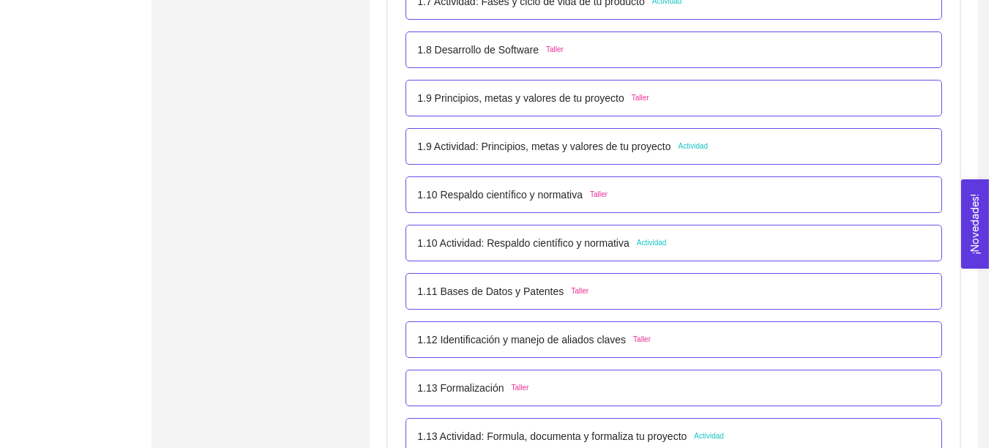
scroll to position [928, 0]
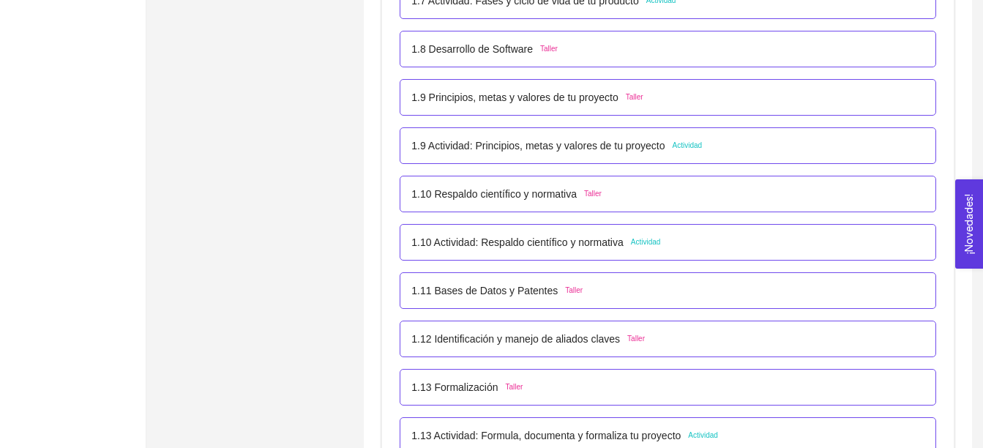
click at [518, 253] on div "1.10 Actividad: Respaldo científico y normativa Actividad" at bounding box center [668, 242] width 537 height 37
click at [521, 245] on p "1.10 Actividad: Respaldo científico y normativa" at bounding box center [518, 242] width 212 height 16
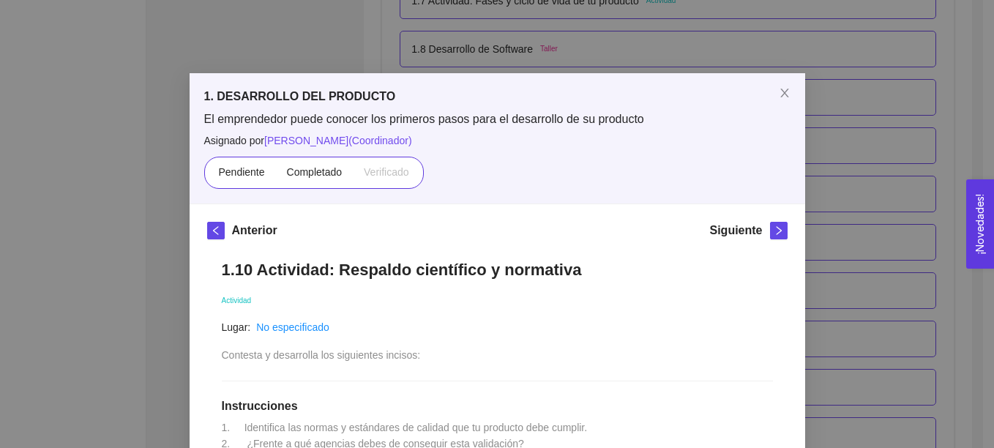
scroll to position [1, 0]
click at [310, 174] on span "Completado" at bounding box center [315, 171] width 56 height 12
click at [276, 175] on input "Completado" at bounding box center [276, 175] width 0 height 0
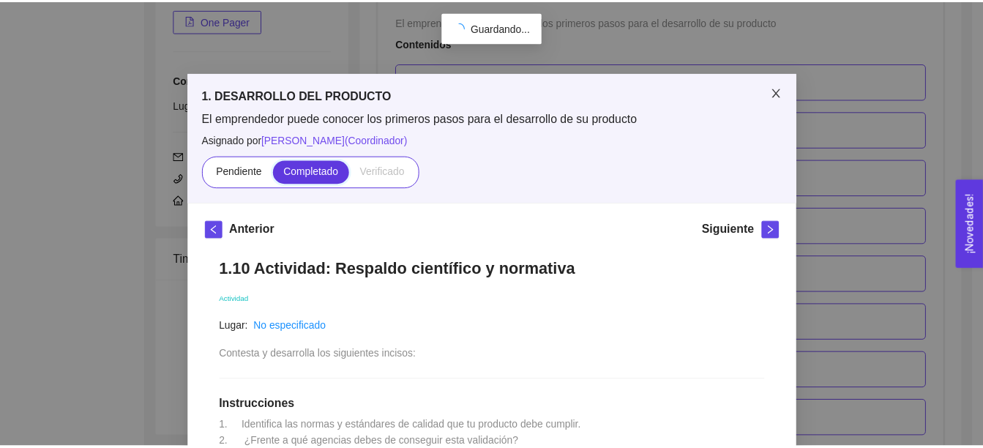
scroll to position [928, 0]
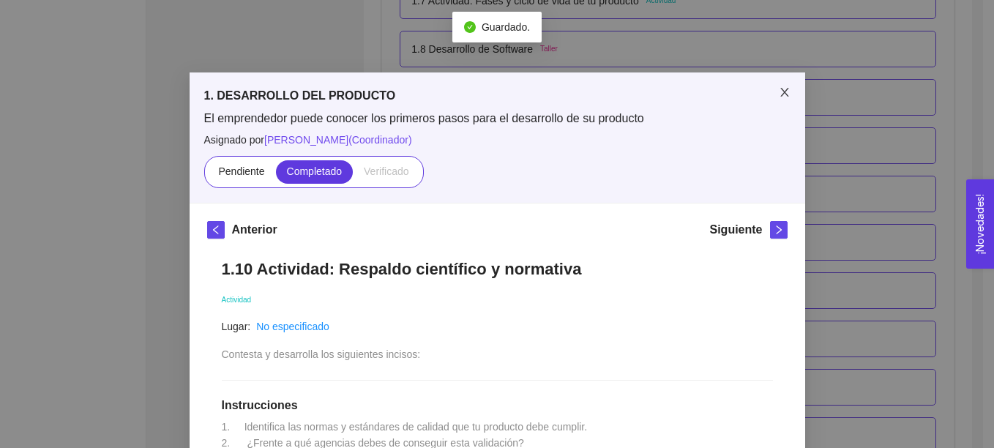
click at [779, 93] on icon "close" at bounding box center [785, 92] width 12 height 12
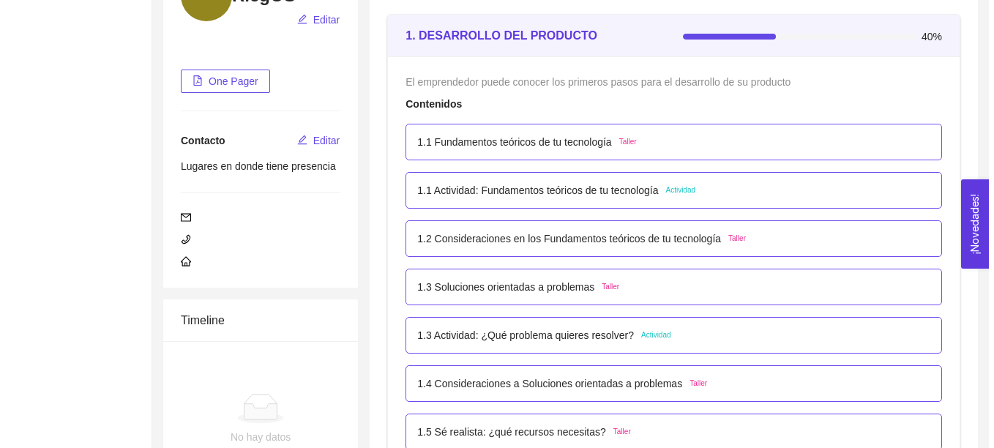
scroll to position [214, 0]
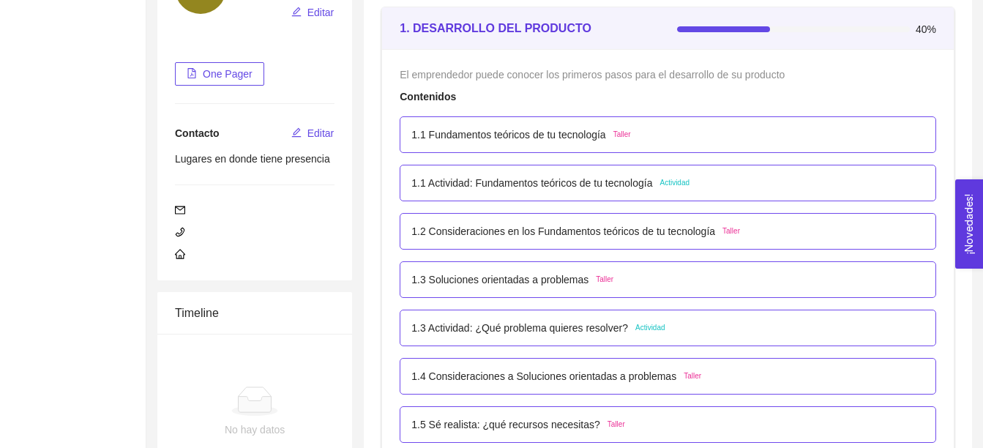
click at [510, 327] on p "1.3 Actividad: ¿Qué problema quieres resolver?" at bounding box center [520, 328] width 217 height 16
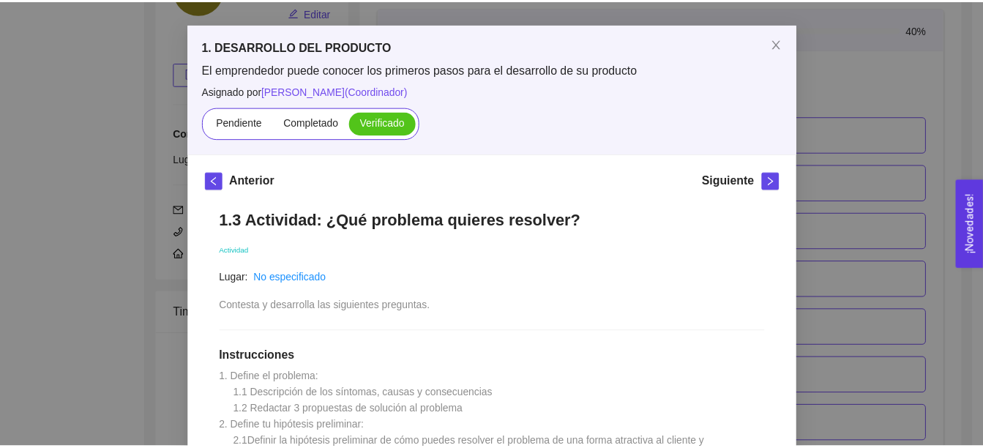
scroll to position [48, 0]
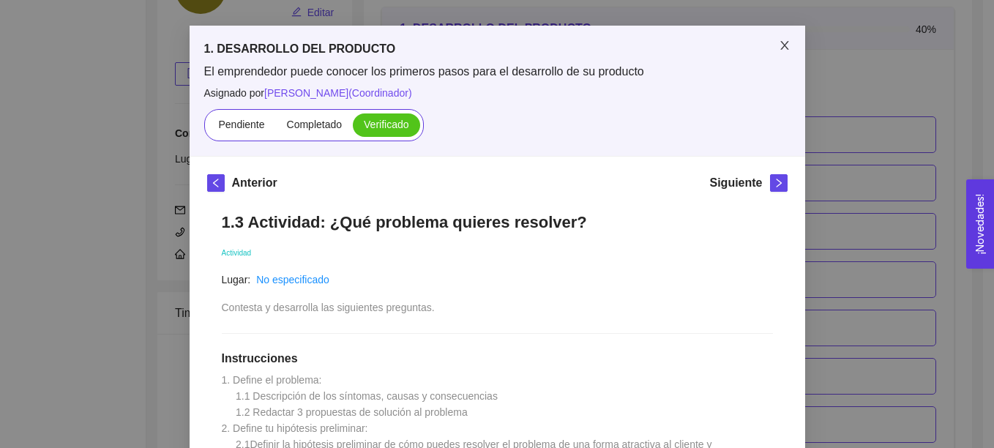
click at [771, 35] on span "Close" at bounding box center [784, 46] width 41 height 41
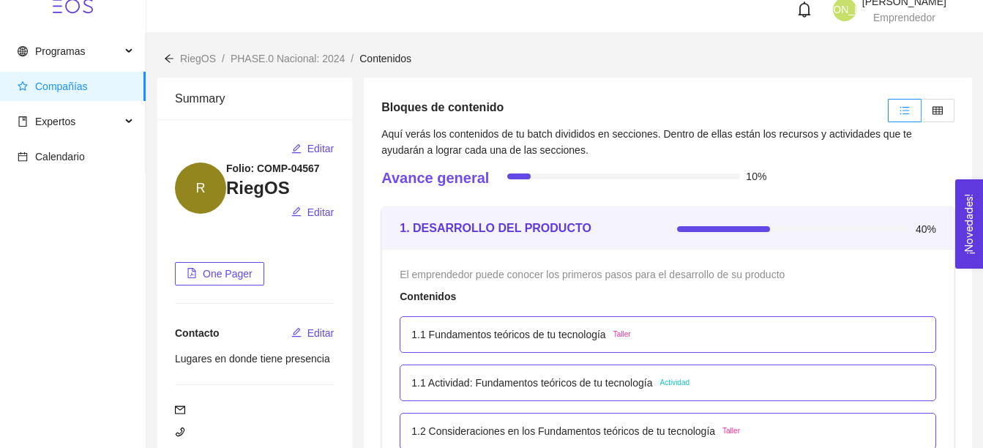
scroll to position [0, 0]
